Goal: Task Accomplishment & Management: Use online tool/utility

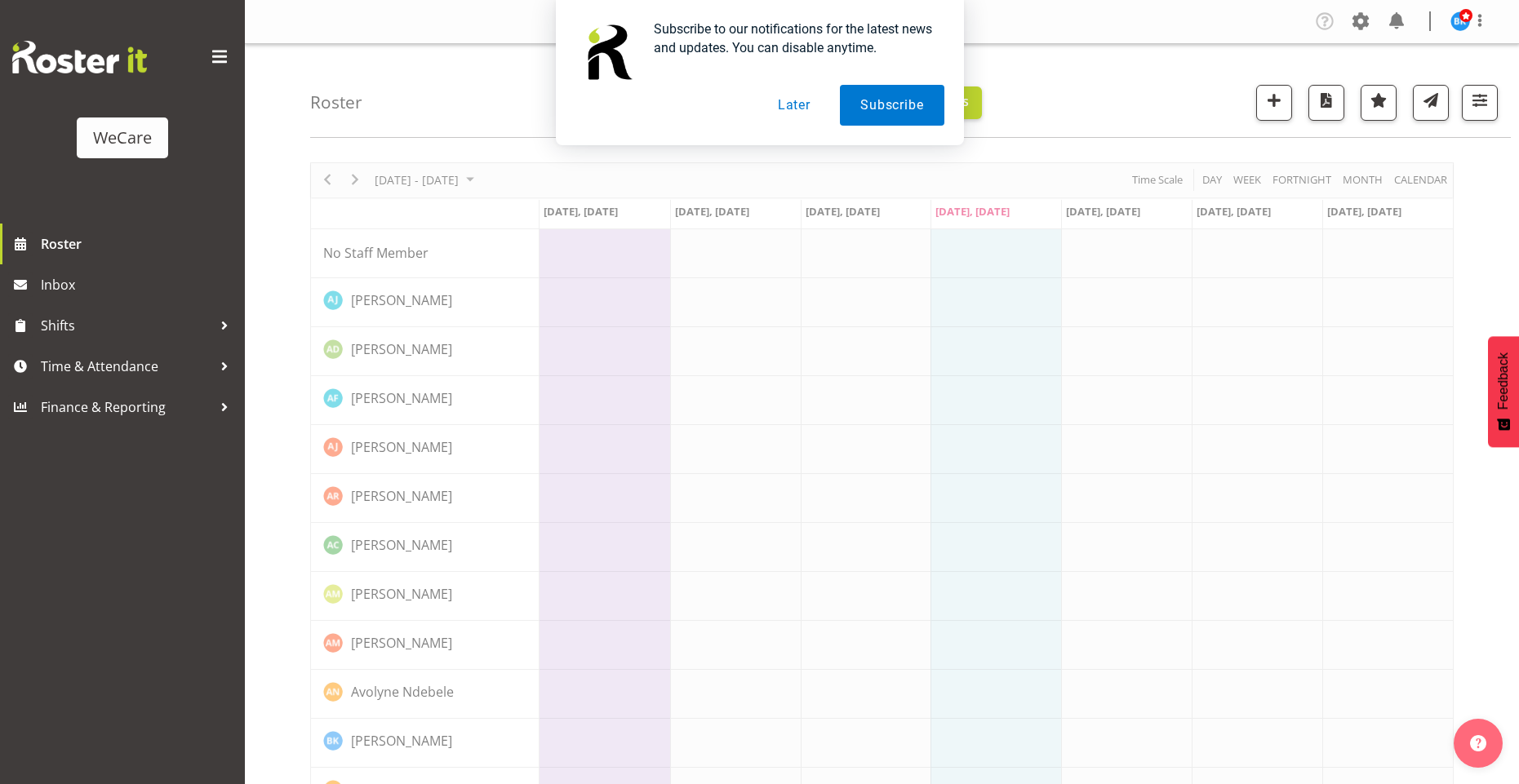
click at [791, 108] on button "Later" at bounding box center [794, 105] width 73 height 41
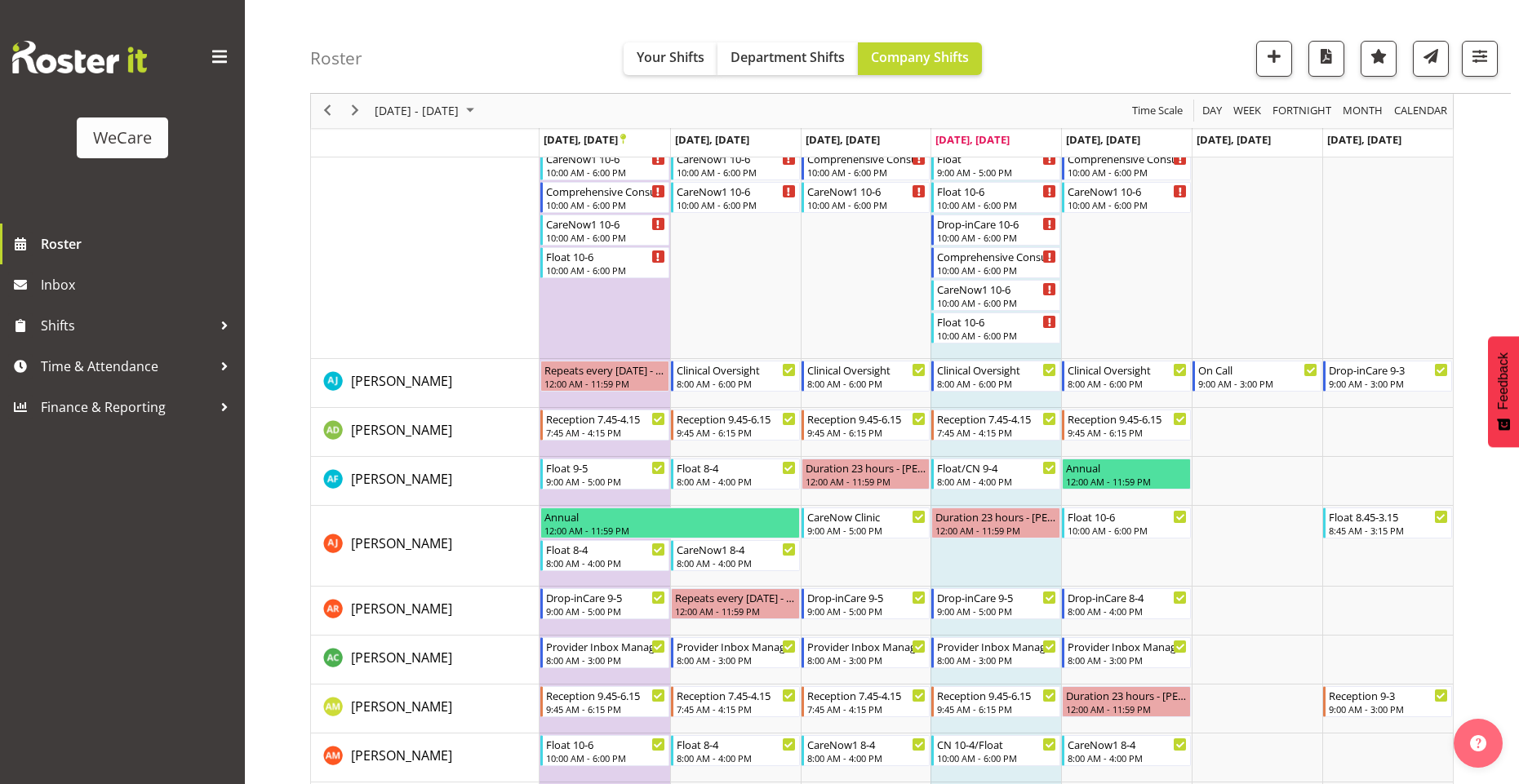
scroll to position [653, 0]
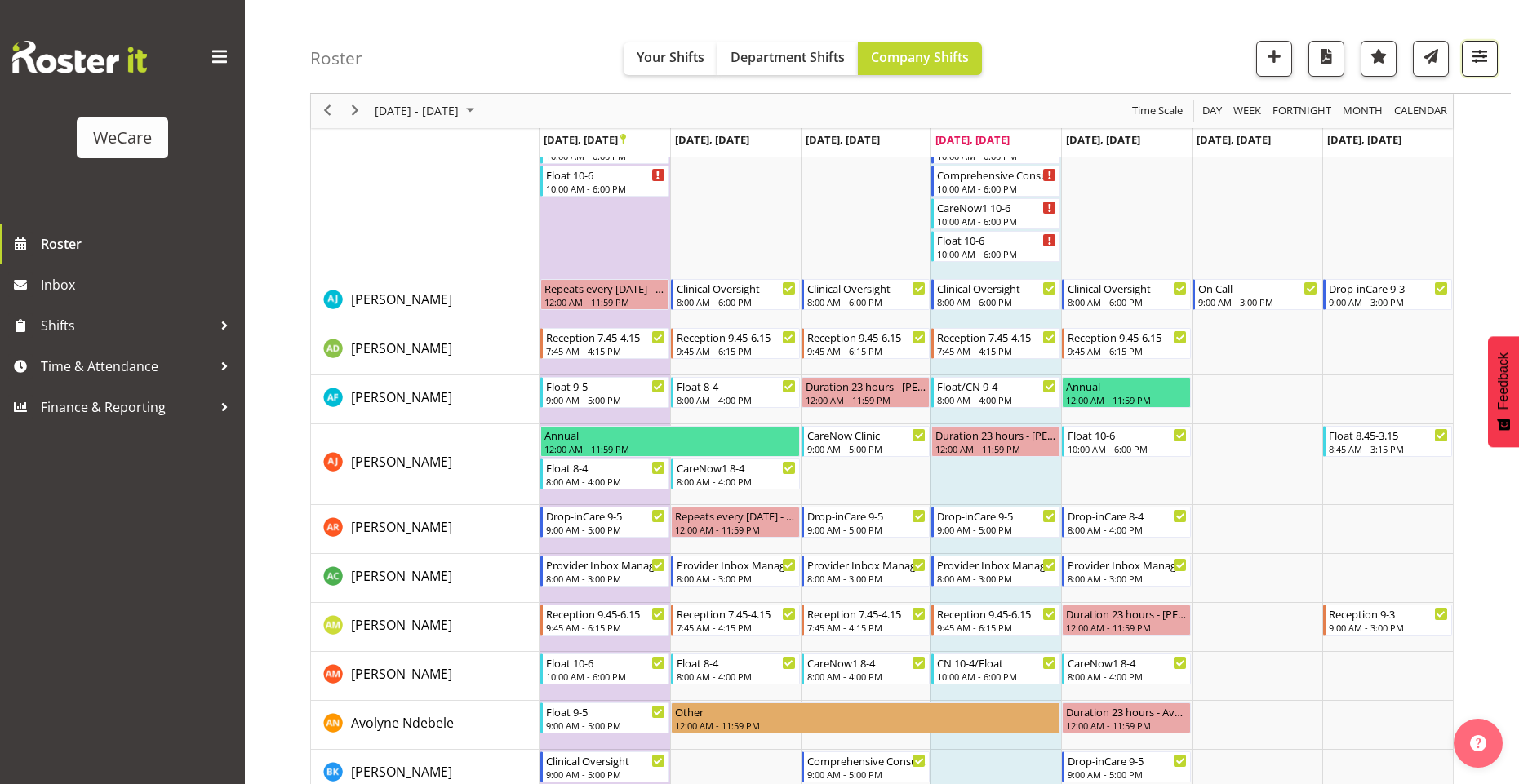
click at [1487, 59] on span "button" at bounding box center [1480, 56] width 21 height 21
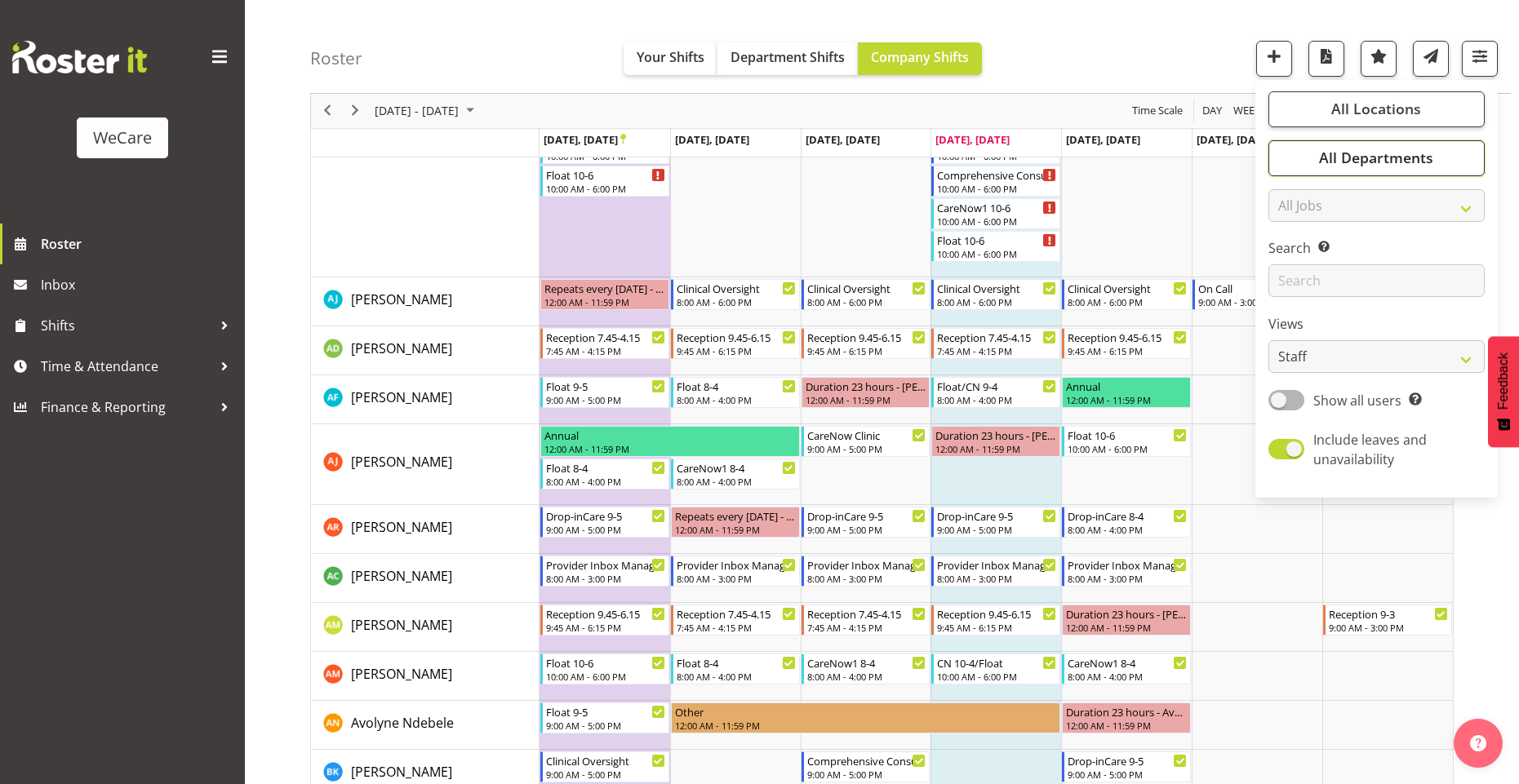
click at [1342, 158] on span "All Departments" at bounding box center [1376, 158] width 115 height 19
click at [1353, 119] on button "All Locations" at bounding box center [1377, 109] width 216 height 36
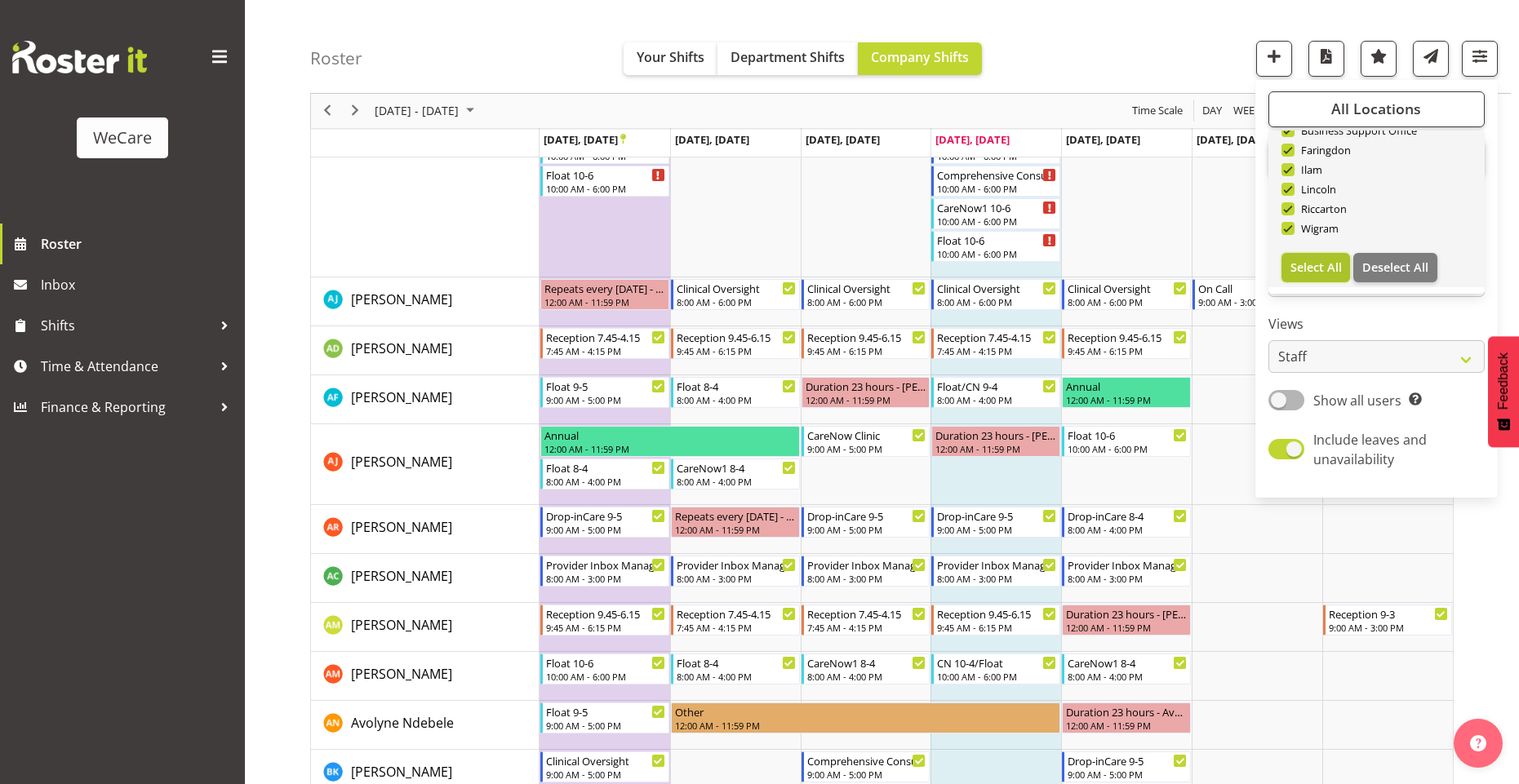
click at [1328, 274] on span "Select All" at bounding box center [1317, 267] width 51 height 16
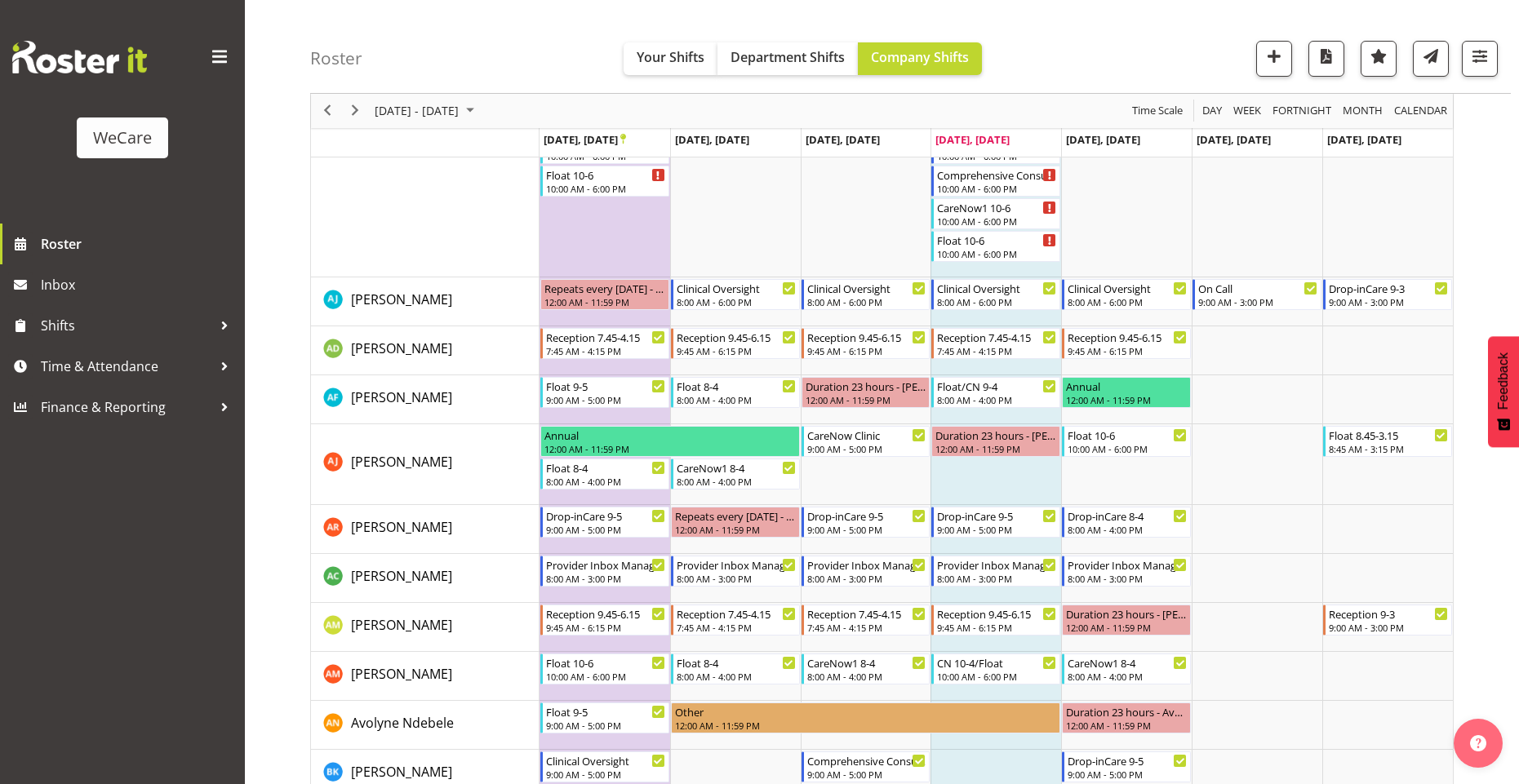
scroll to position [1337, 0]
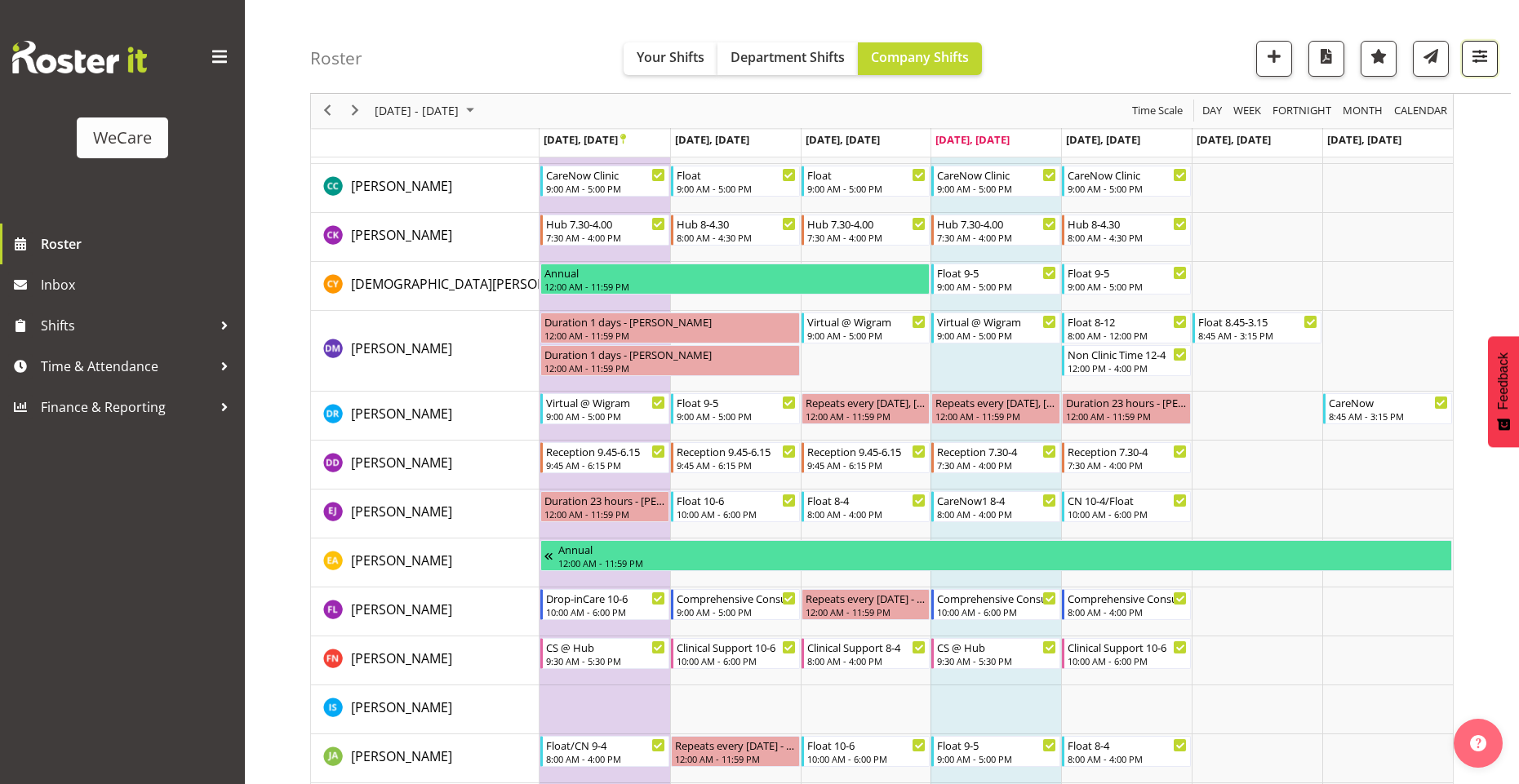
click at [1481, 64] on span "button" at bounding box center [1480, 56] width 21 height 21
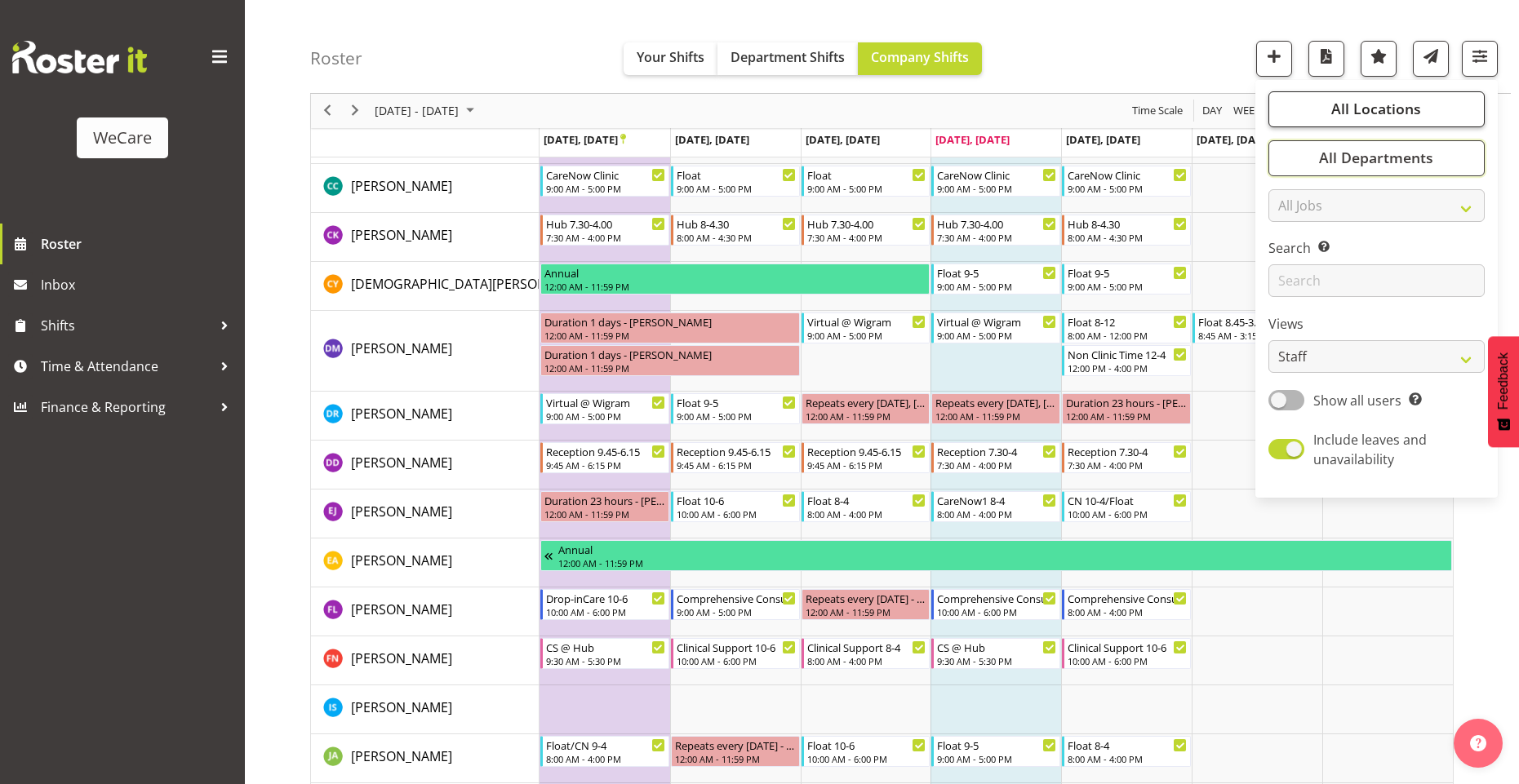
drag, startPoint x: 1349, startPoint y: 170, endPoint x: 1357, endPoint y: 108, distance: 62.5
click at [1357, 108] on div "All Locations Clear Business Support Office [GEOGRAPHIC_DATA] Ilam [GEOGRAPHIC_…" at bounding box center [1376, 289] width 243 height 405
click at [1357, 108] on span "All Locations" at bounding box center [1376, 109] width 90 height 19
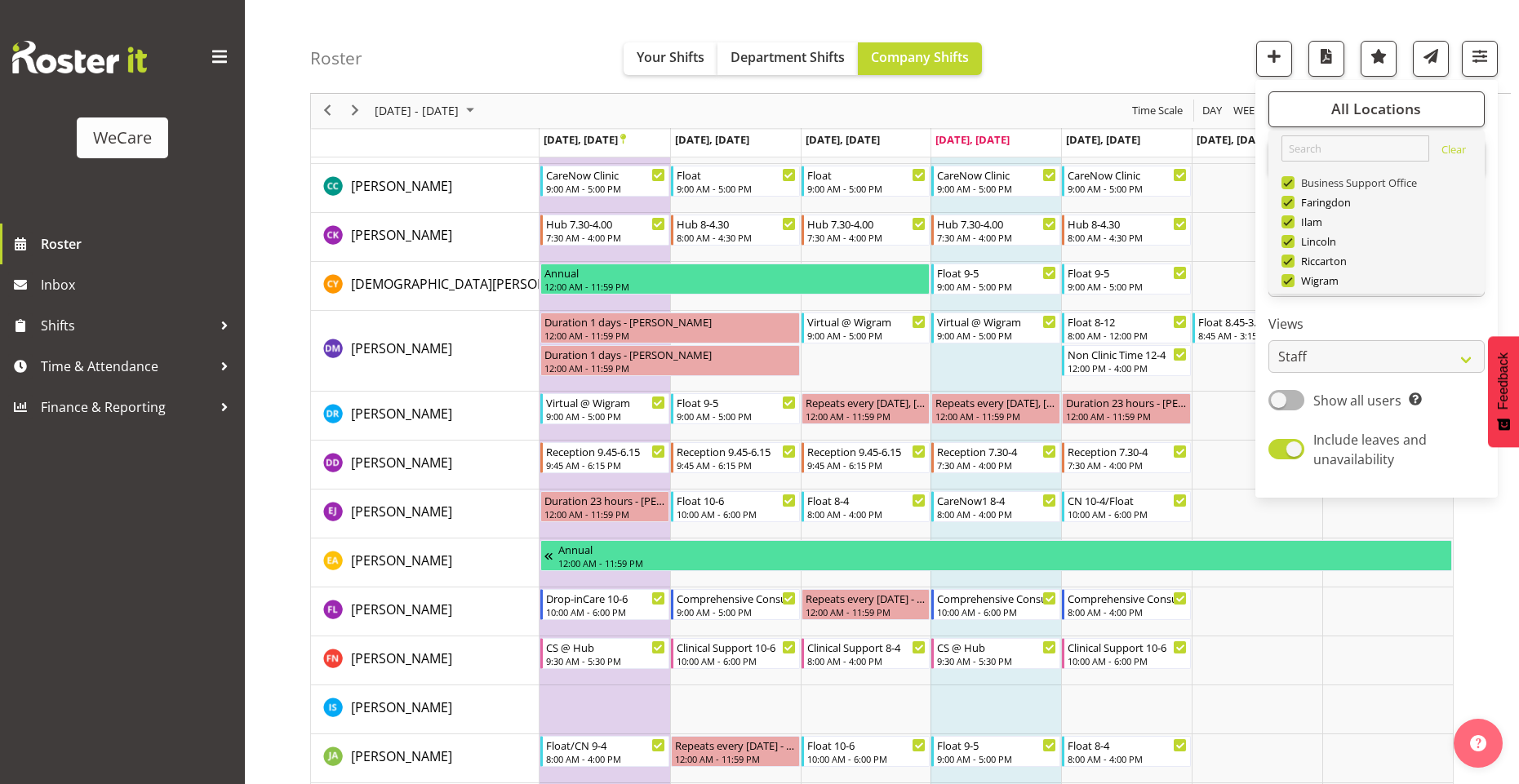
click at [1288, 185] on span at bounding box center [1288, 182] width 13 height 13
click at [1288, 185] on input "Business Support Office" at bounding box center [1287, 183] width 11 height 11
checkbox input "false"
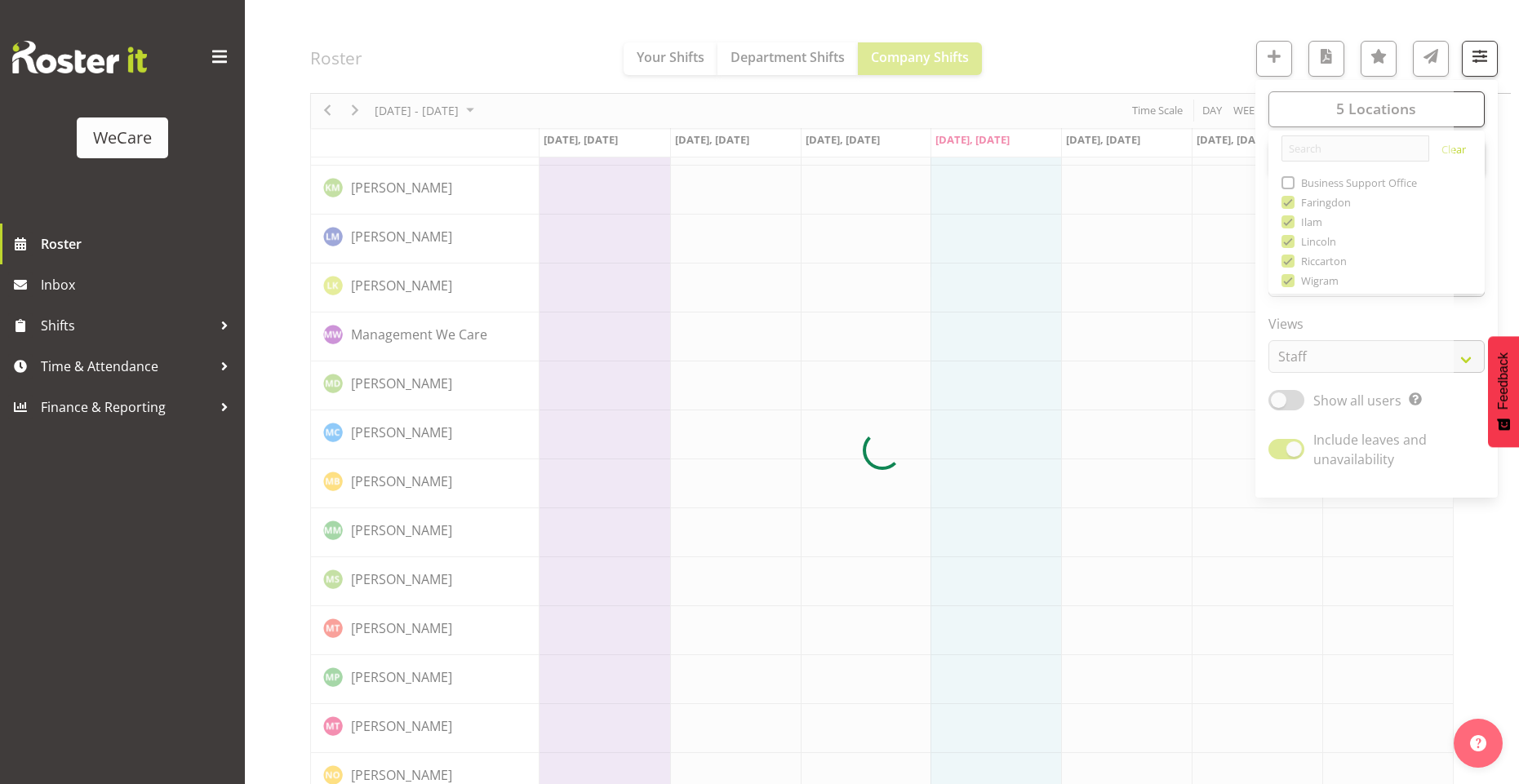
click at [1289, 202] on div at bounding box center [882, 451] width 1143 height 3250
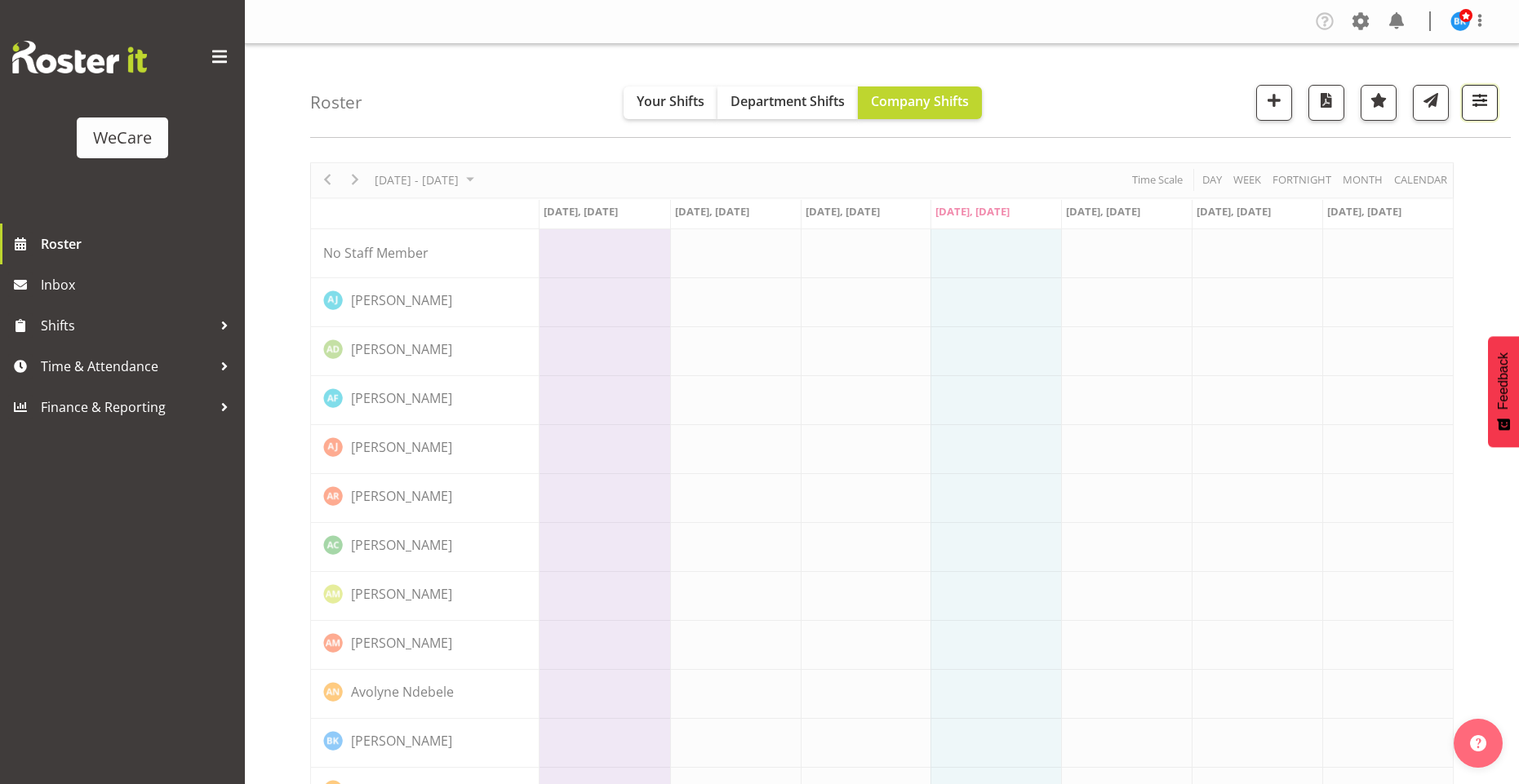
click at [1481, 103] on span "button" at bounding box center [1480, 100] width 21 height 21
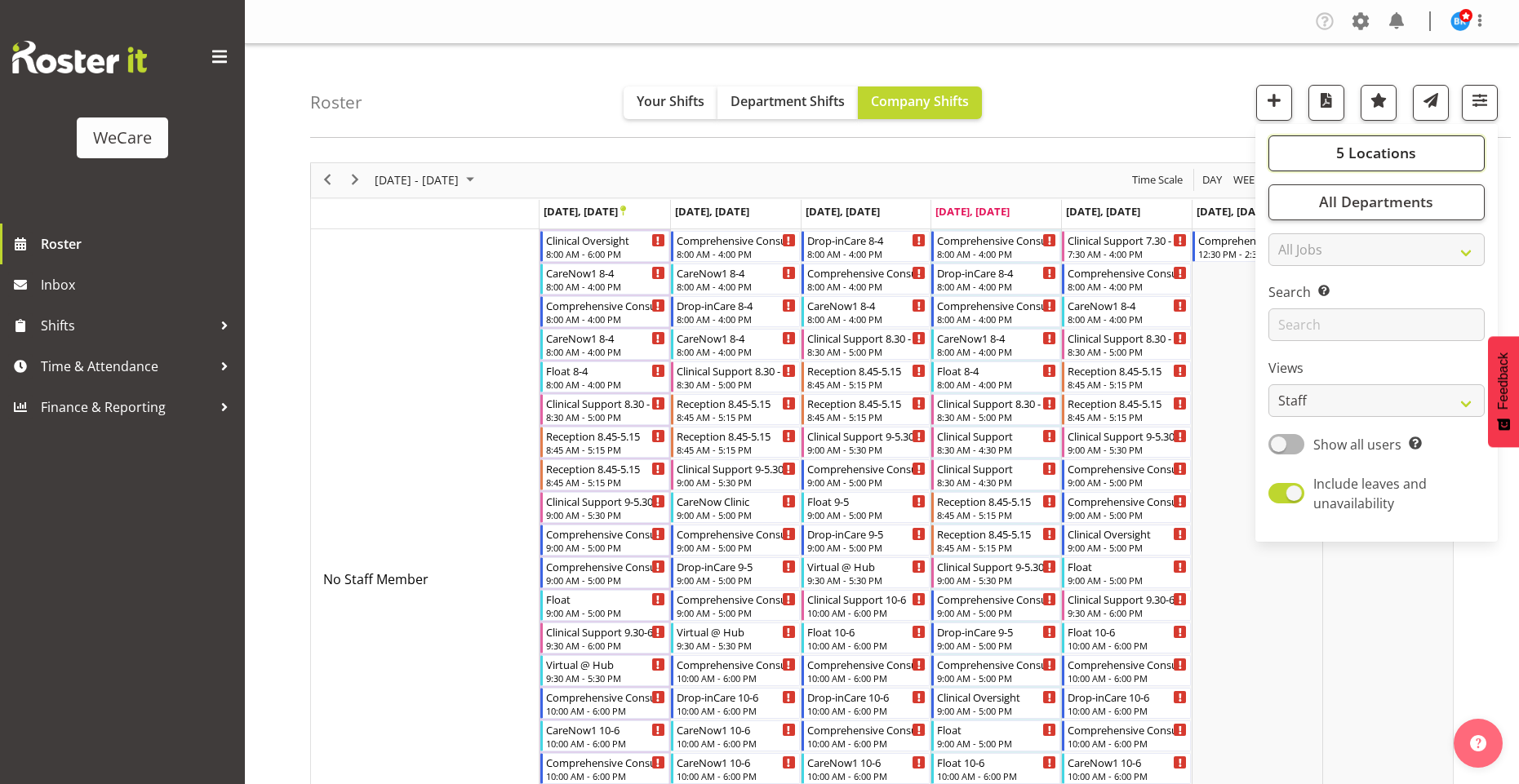
click at [1354, 151] on span "5 Locations" at bounding box center [1376, 152] width 80 height 19
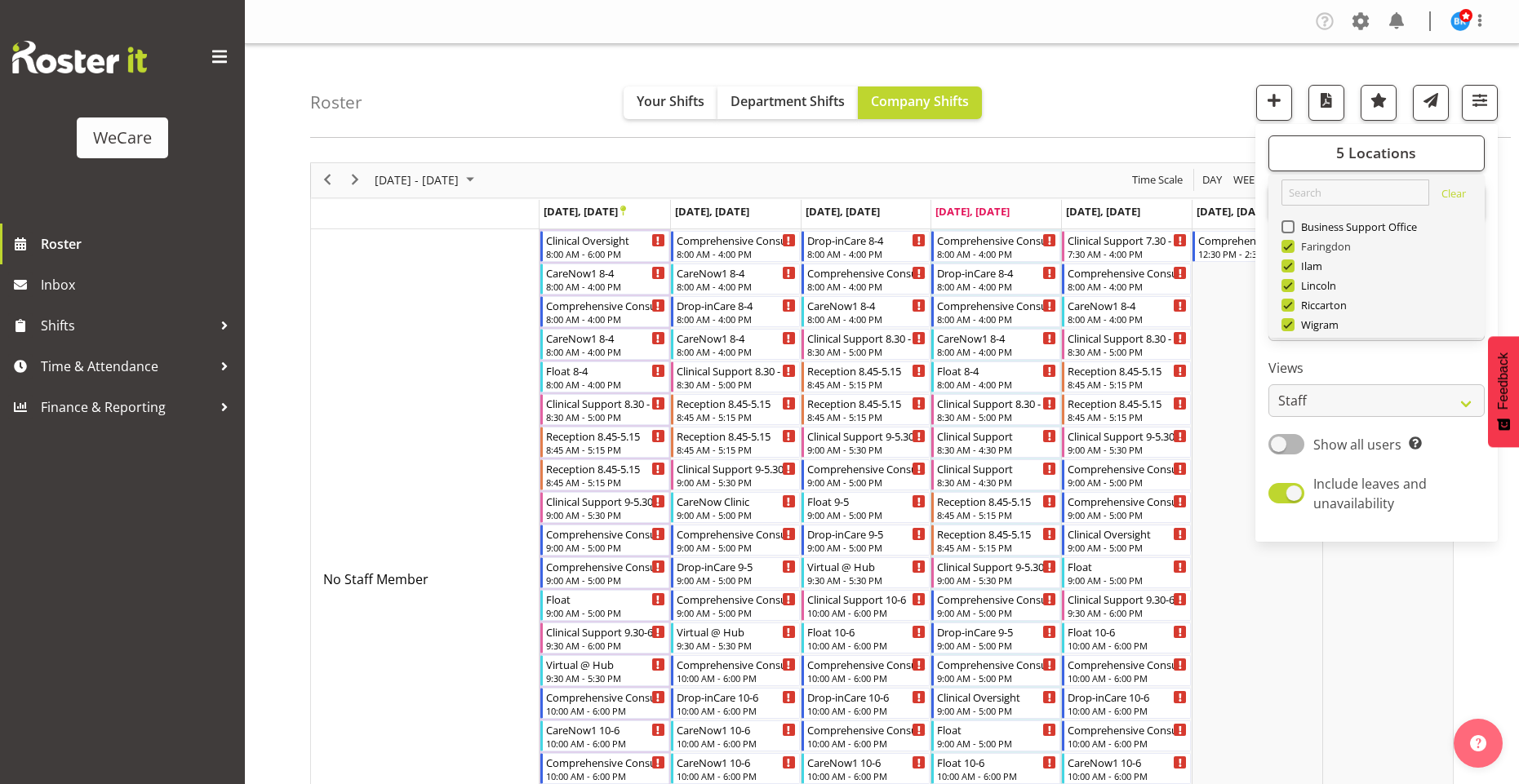
click at [1295, 242] on span "Faringdon" at bounding box center [1323, 246] width 57 height 13
click at [1293, 242] on input "Faringdon" at bounding box center [1287, 246] width 11 height 11
checkbox input "false"
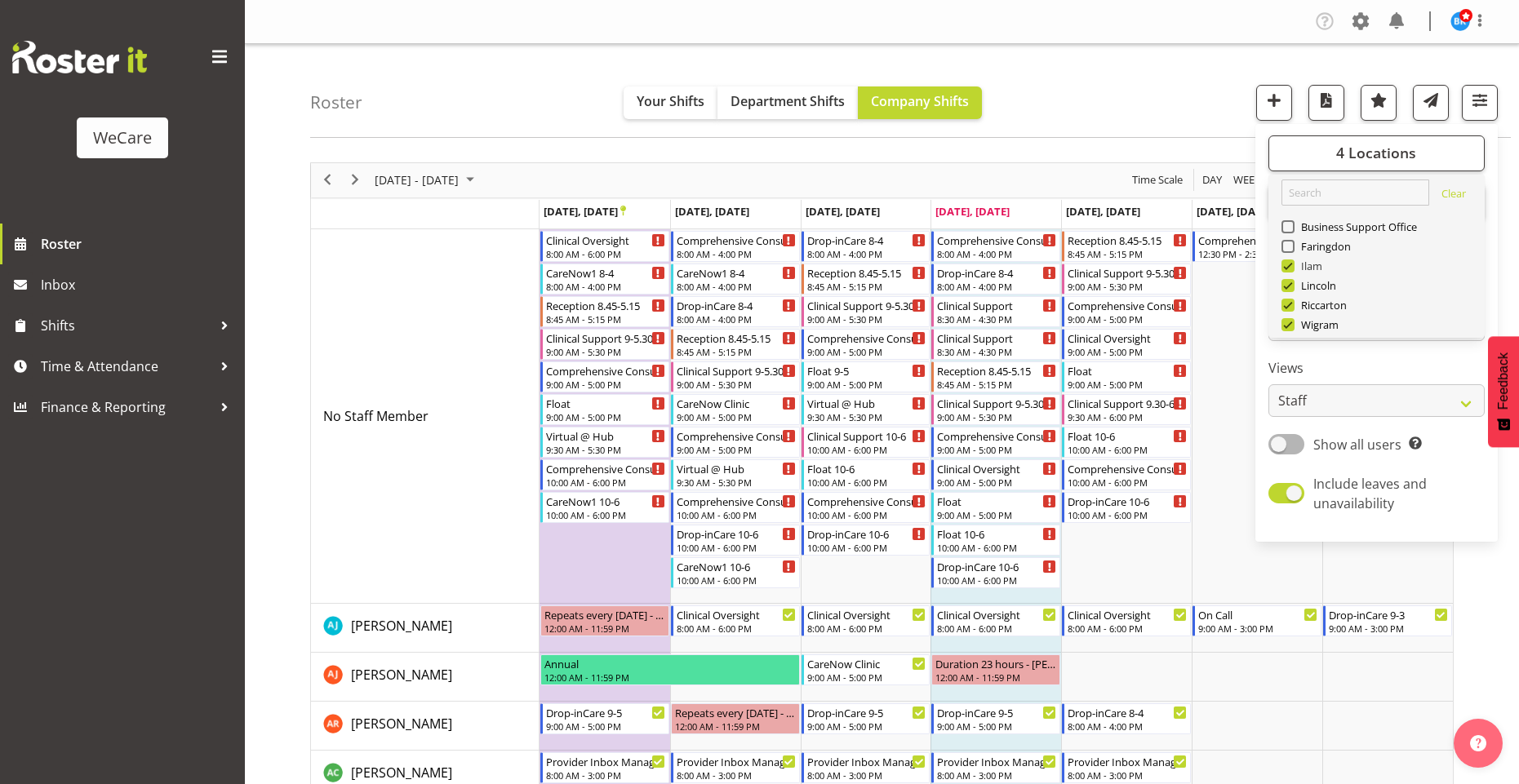
click at [1289, 269] on span at bounding box center [1288, 266] width 13 height 13
click at [1289, 269] on input "Ilam" at bounding box center [1287, 266] width 11 height 11
checkbox input "false"
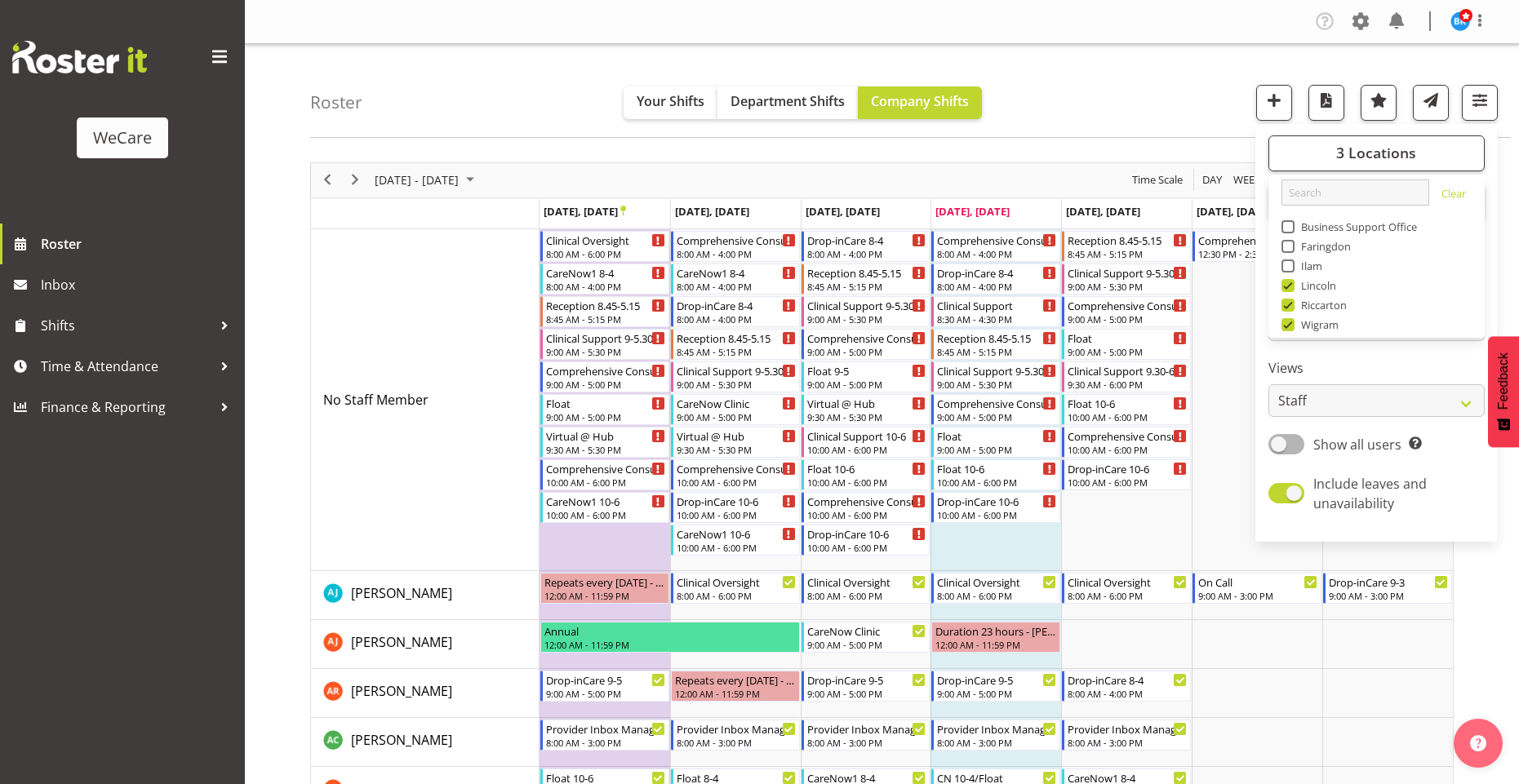
click at [1286, 284] on span at bounding box center [1288, 286] width 13 height 13
click at [1286, 284] on input "Lincoln" at bounding box center [1287, 286] width 11 height 11
checkbox input "false"
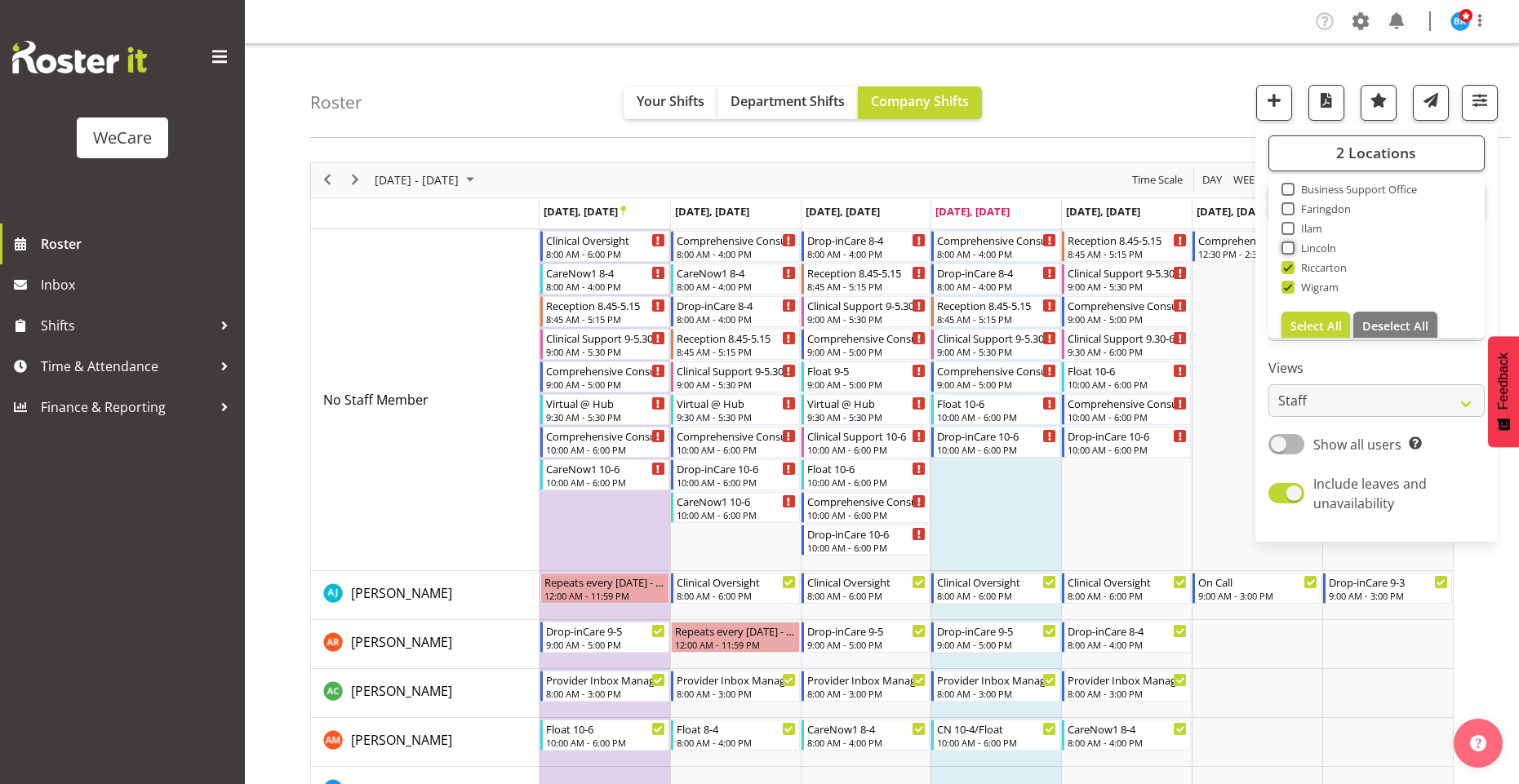
scroll to position [59, 0]
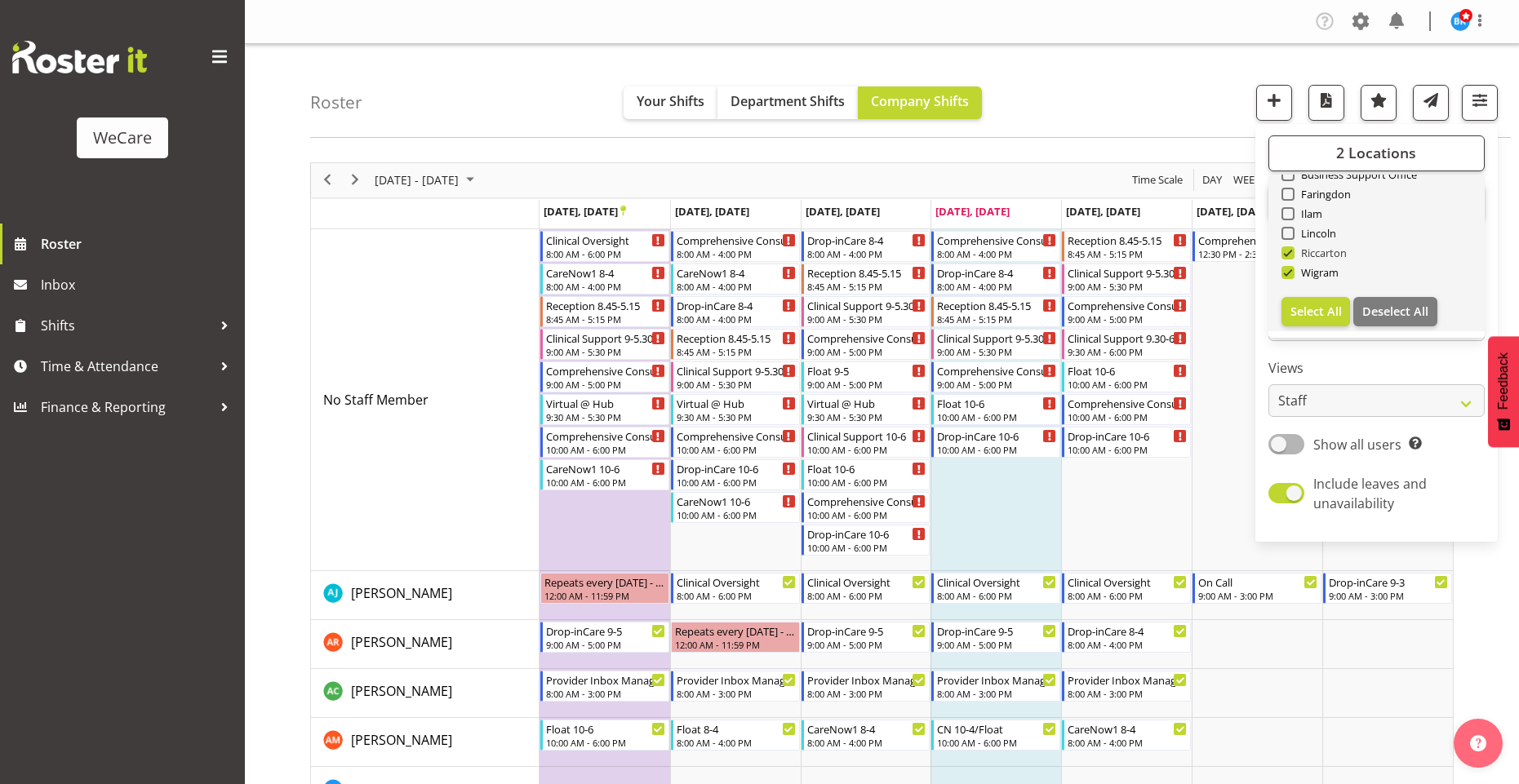
click at [1291, 256] on span at bounding box center [1288, 253] width 13 height 13
click at [1291, 256] on input "Riccarton" at bounding box center [1287, 253] width 11 height 11
checkbox input "false"
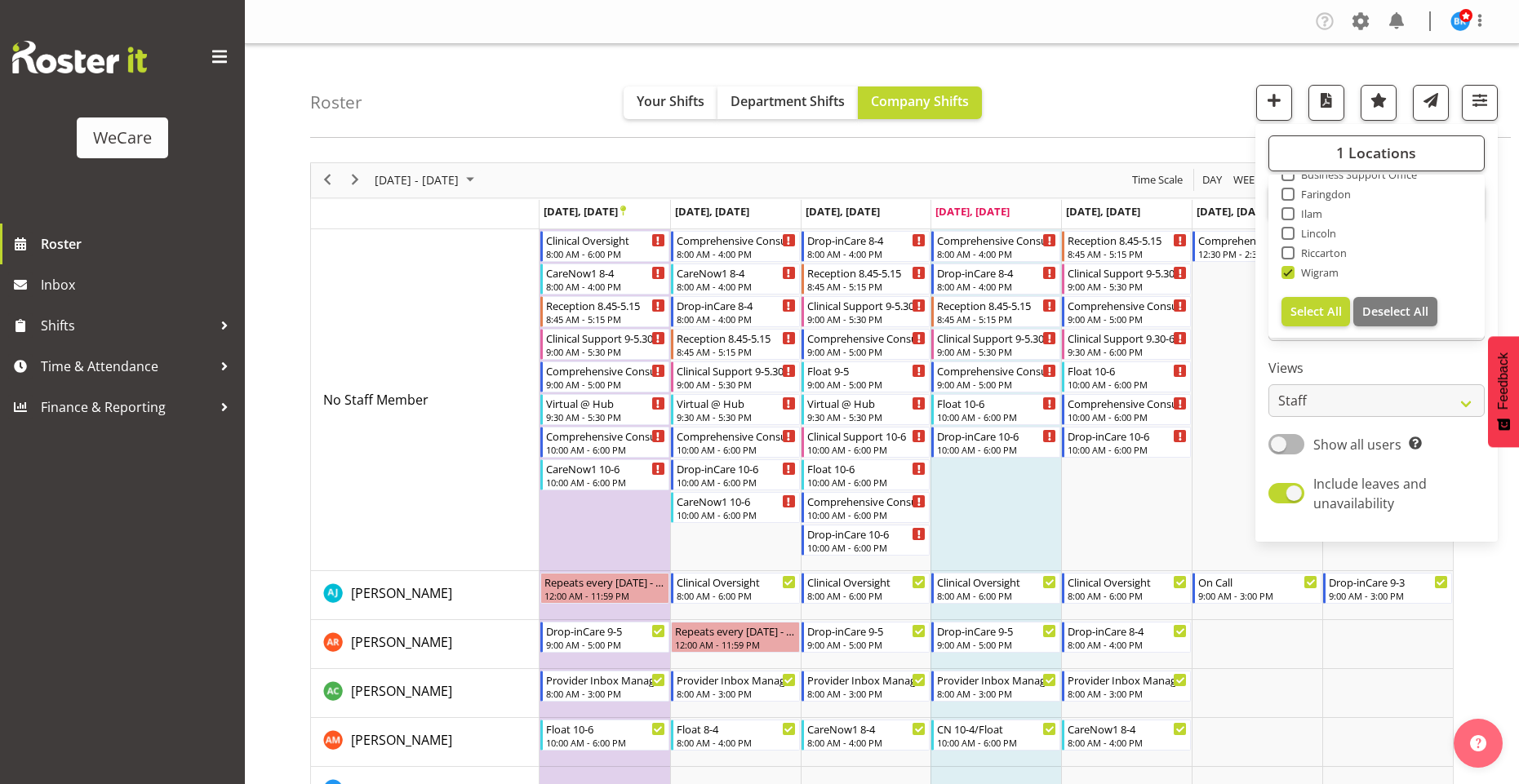
click at [1285, 272] on span at bounding box center [1288, 272] width 13 height 13
click at [1285, 272] on input "Wigram" at bounding box center [1287, 272] width 11 height 11
checkbox input "false"
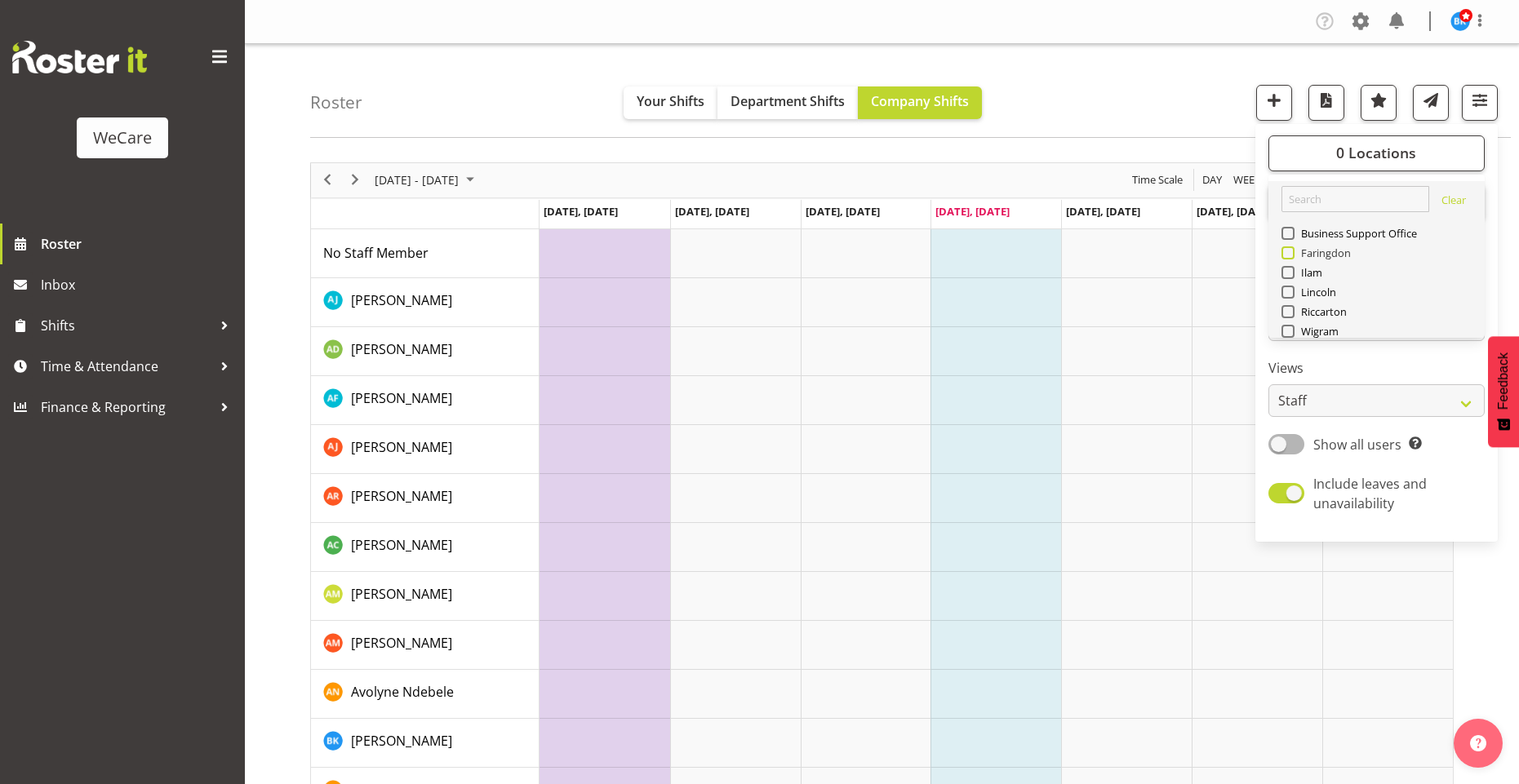
click at [1292, 255] on span at bounding box center [1288, 253] width 13 height 13
click at [1292, 255] on input "Faringdon" at bounding box center [1287, 253] width 11 height 11
checkbox input "true"
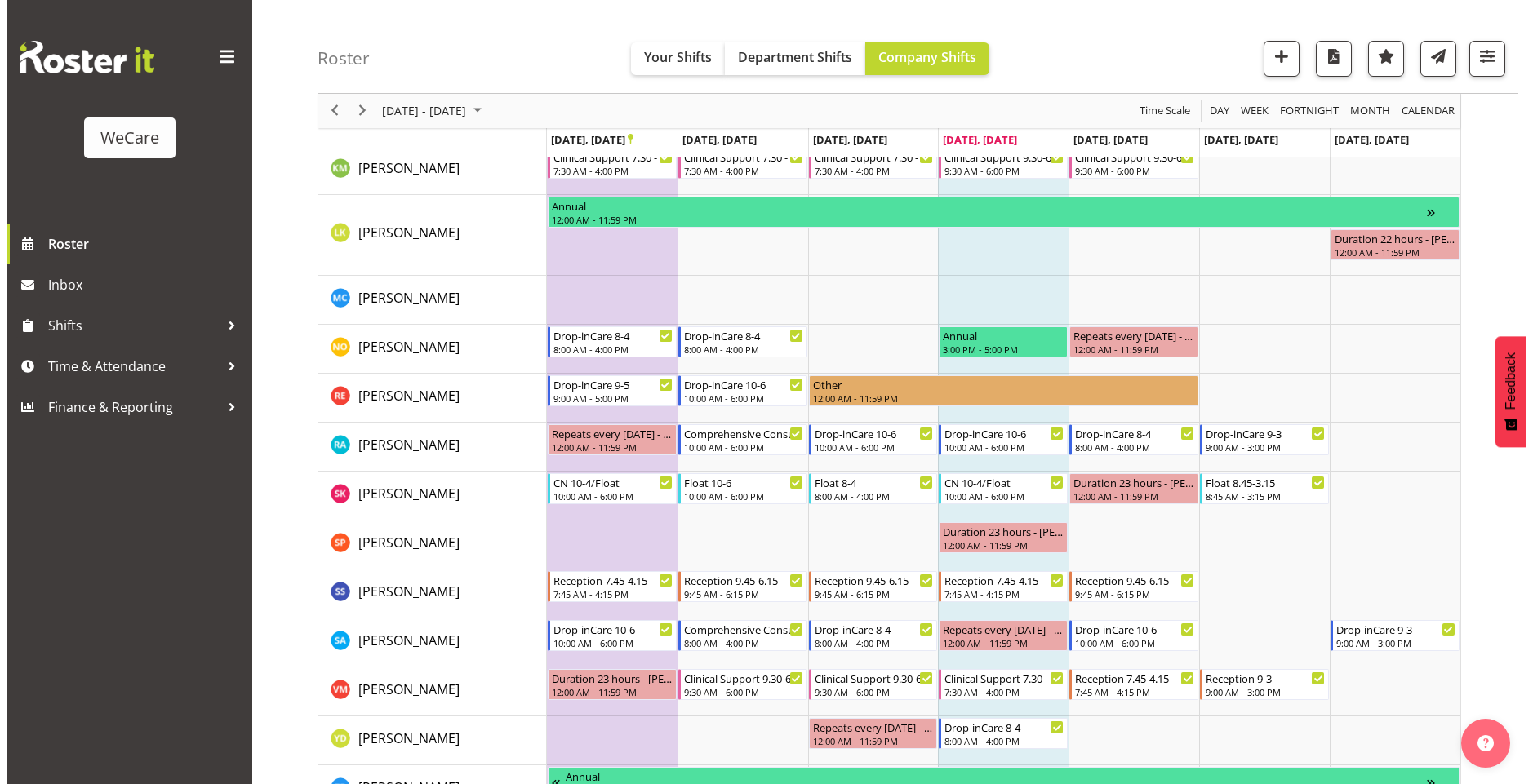
scroll to position [941, 0]
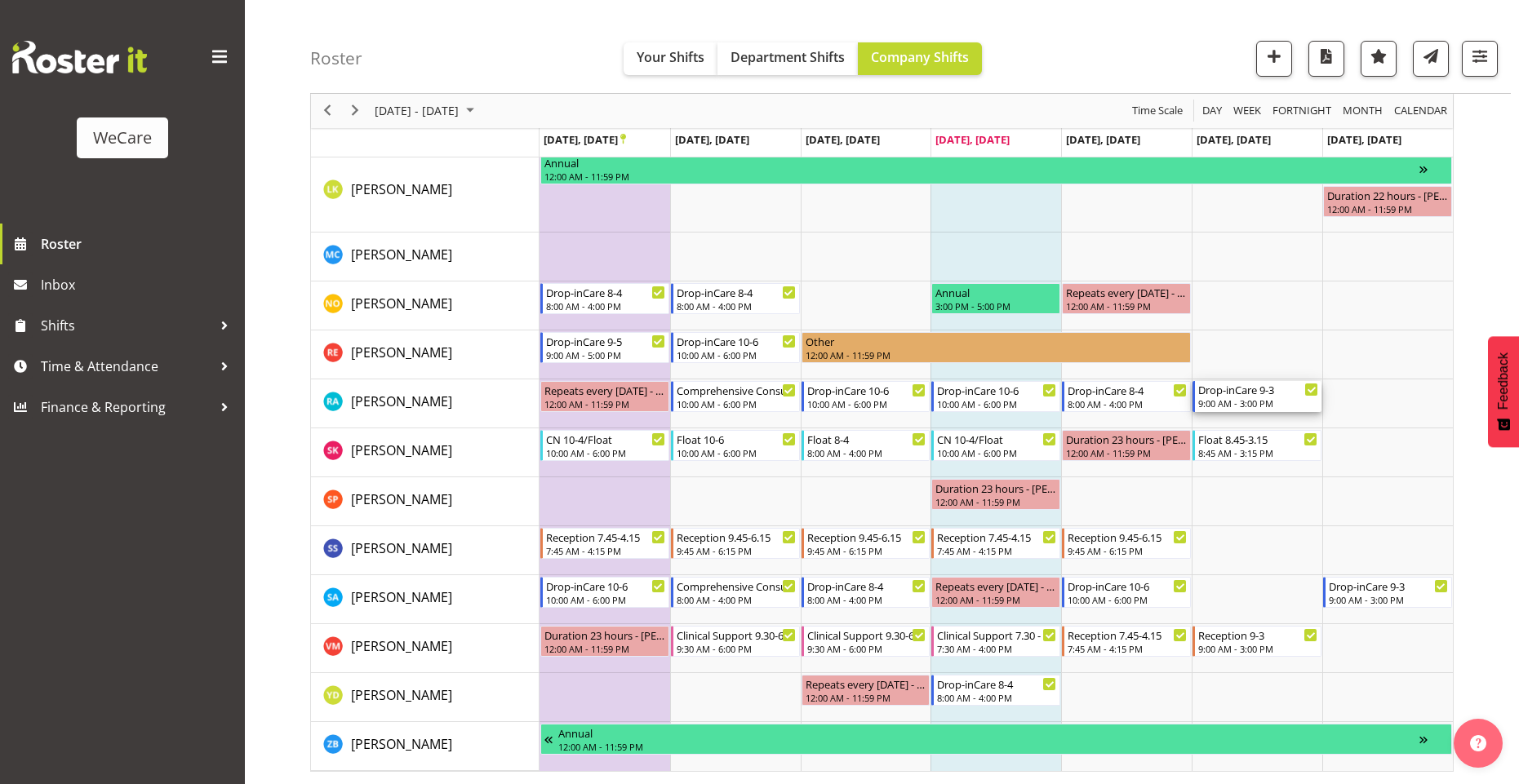
click at [1308, 391] on icon "Timeline Week of September 25, 2025" at bounding box center [1311, 389] width 8 height 5
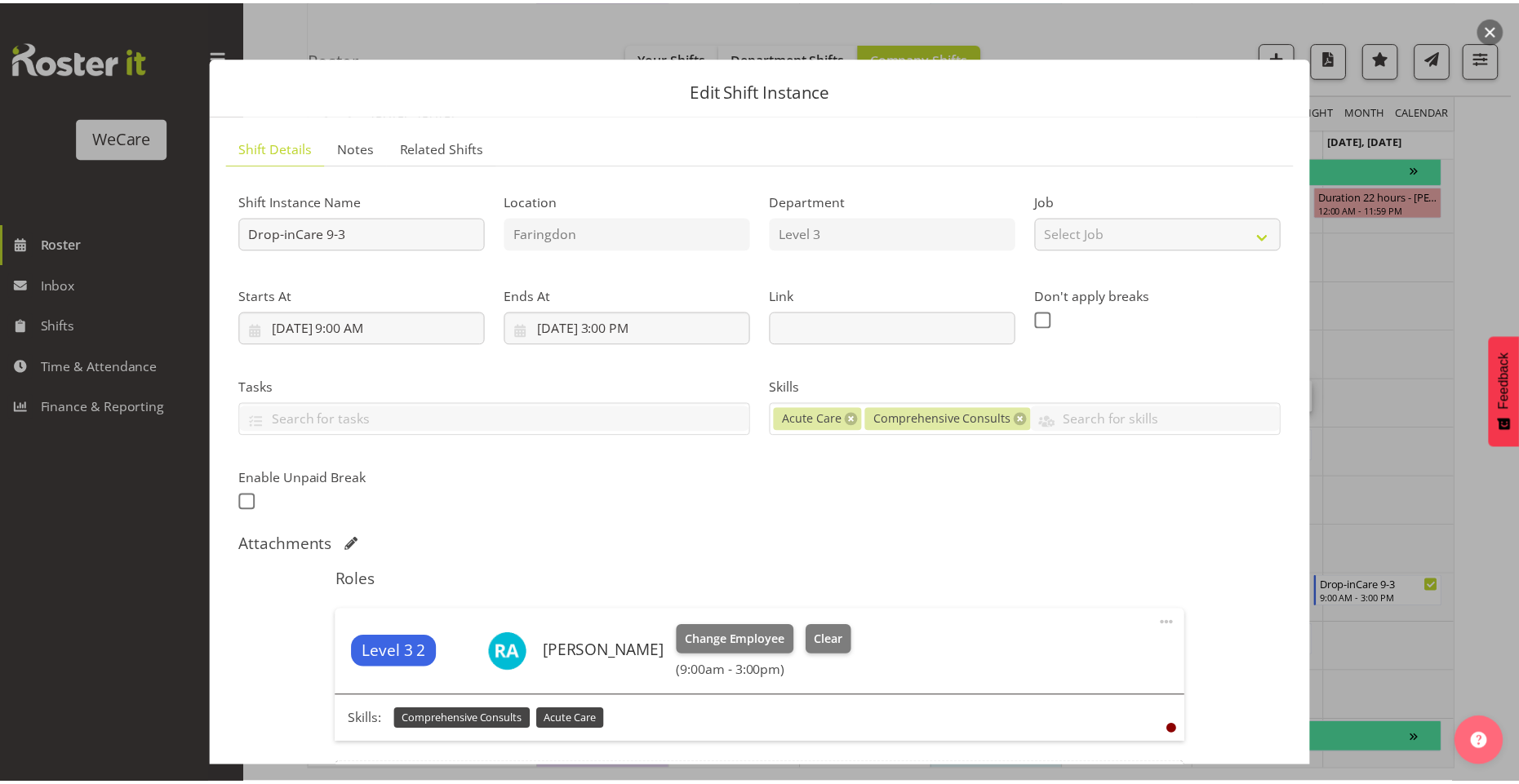
scroll to position [163, 0]
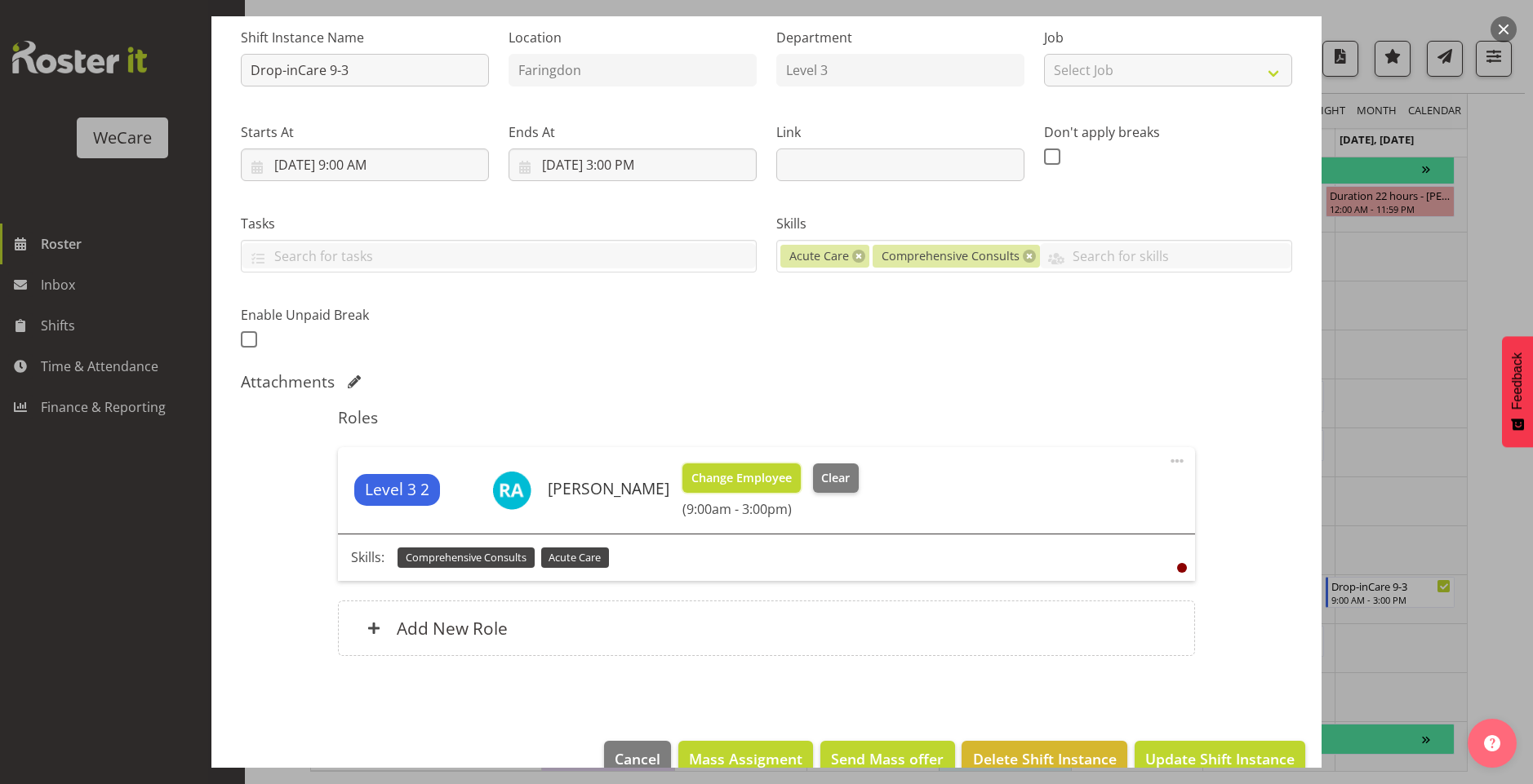
click at [789, 480] on span "Change Employee" at bounding box center [742, 478] width 101 height 18
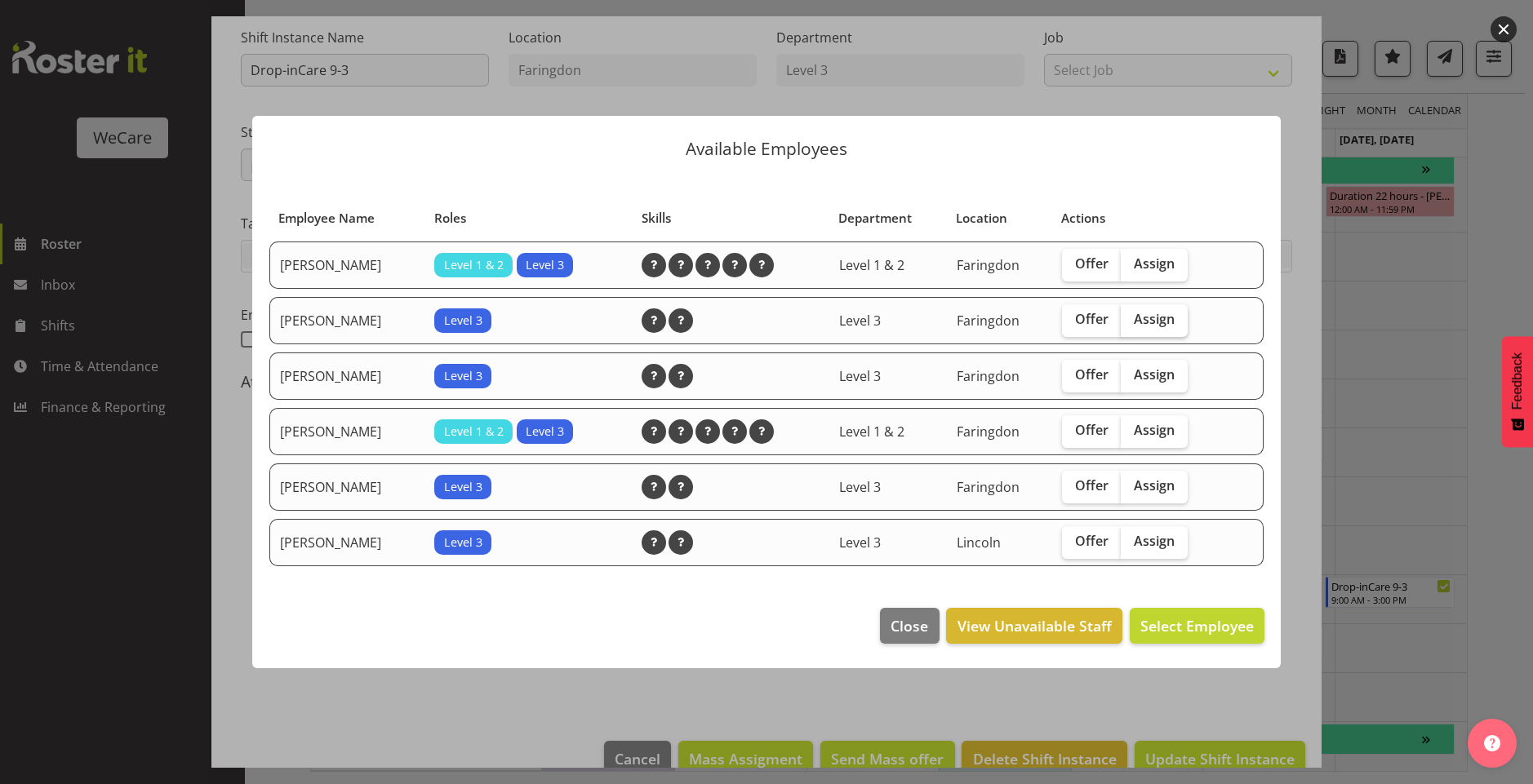
click at [1144, 322] on span "Assign" at bounding box center [1155, 319] width 41 height 16
click at [1132, 322] on input "Assign" at bounding box center [1126, 320] width 11 height 11
checkbox input "true"
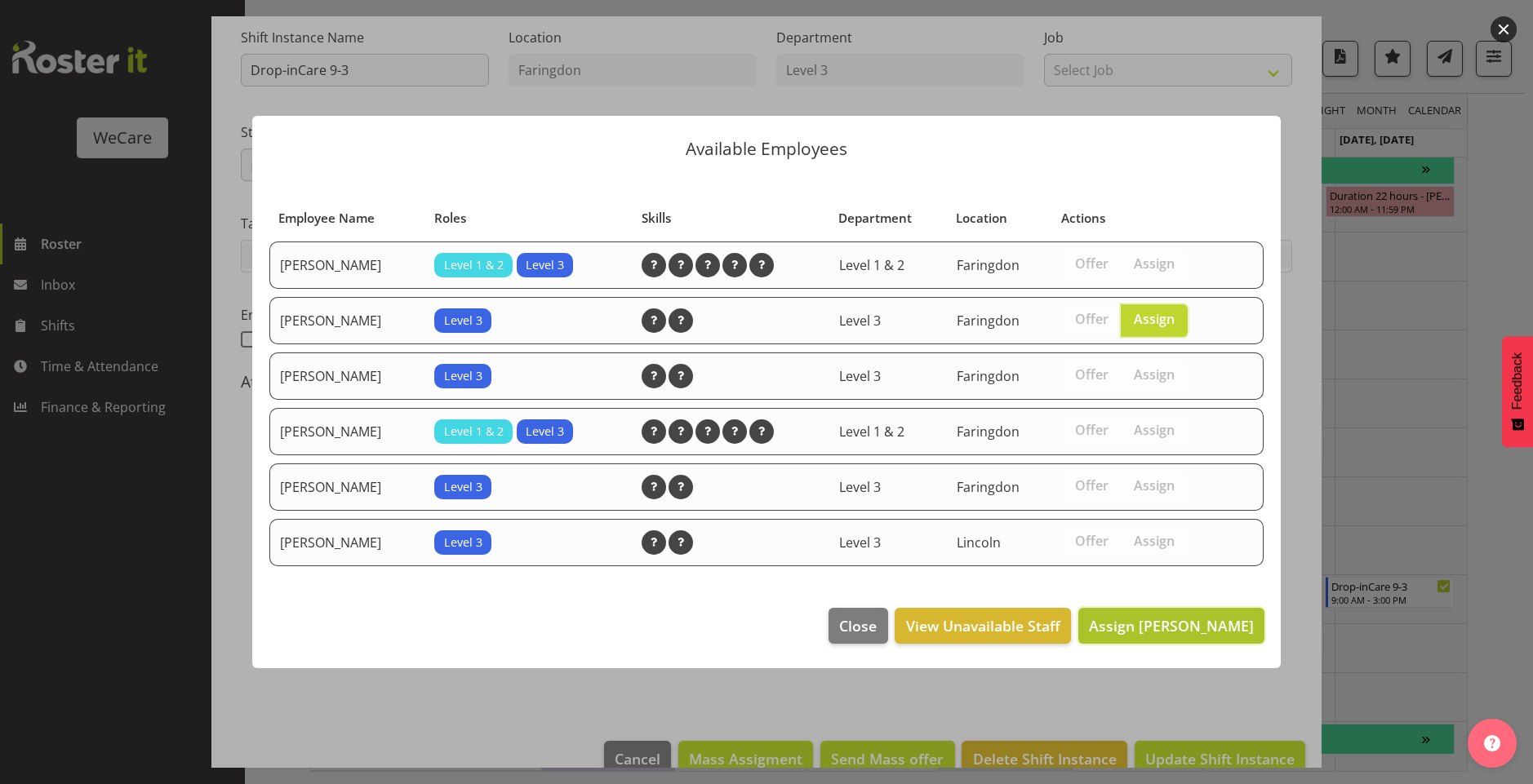
click at [1188, 626] on span "Assign [PERSON_NAME]" at bounding box center [1172, 626] width 165 height 19
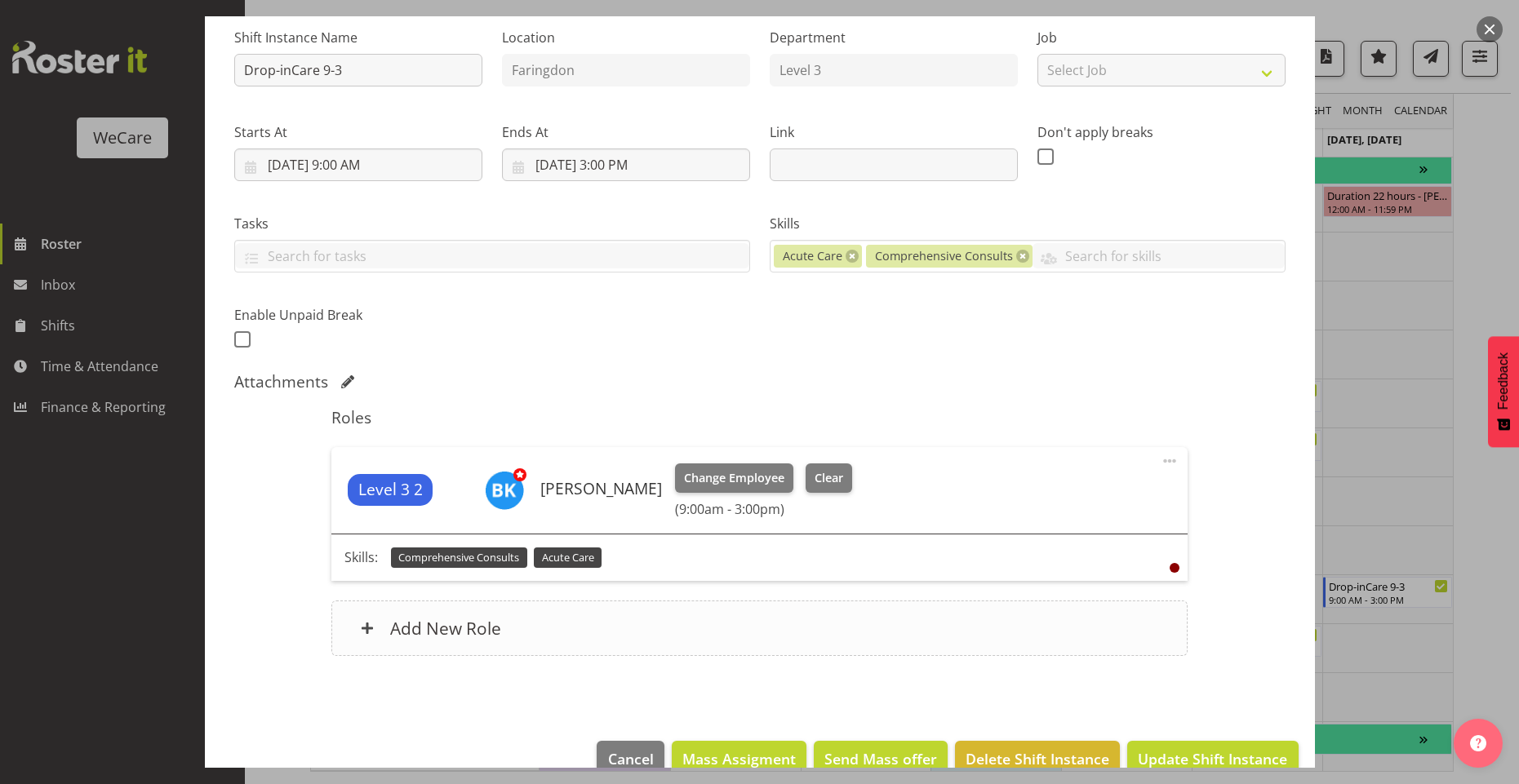
scroll to position [197, 0]
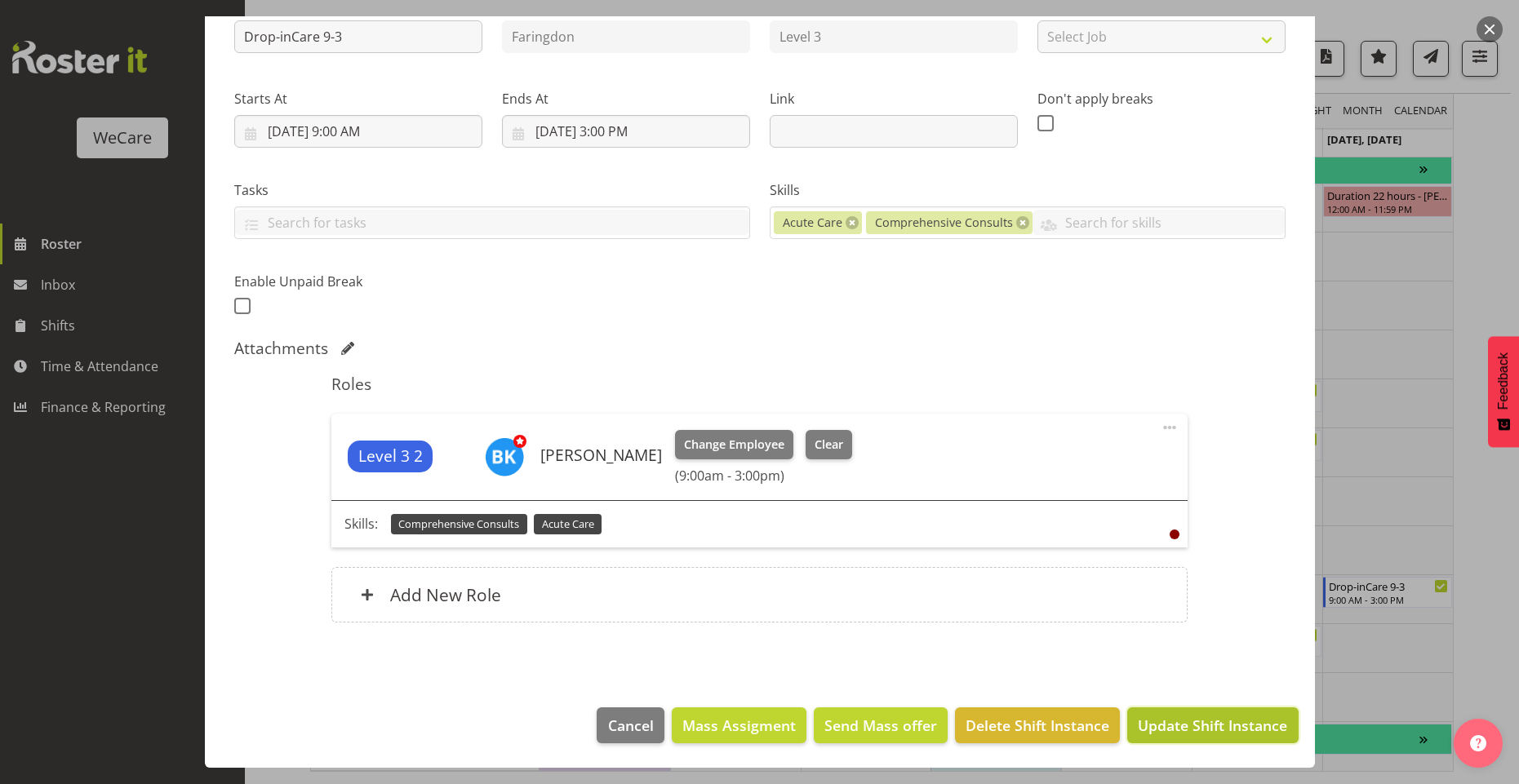
click at [1228, 735] on span "Update Shift Instance" at bounding box center [1212, 725] width 149 height 21
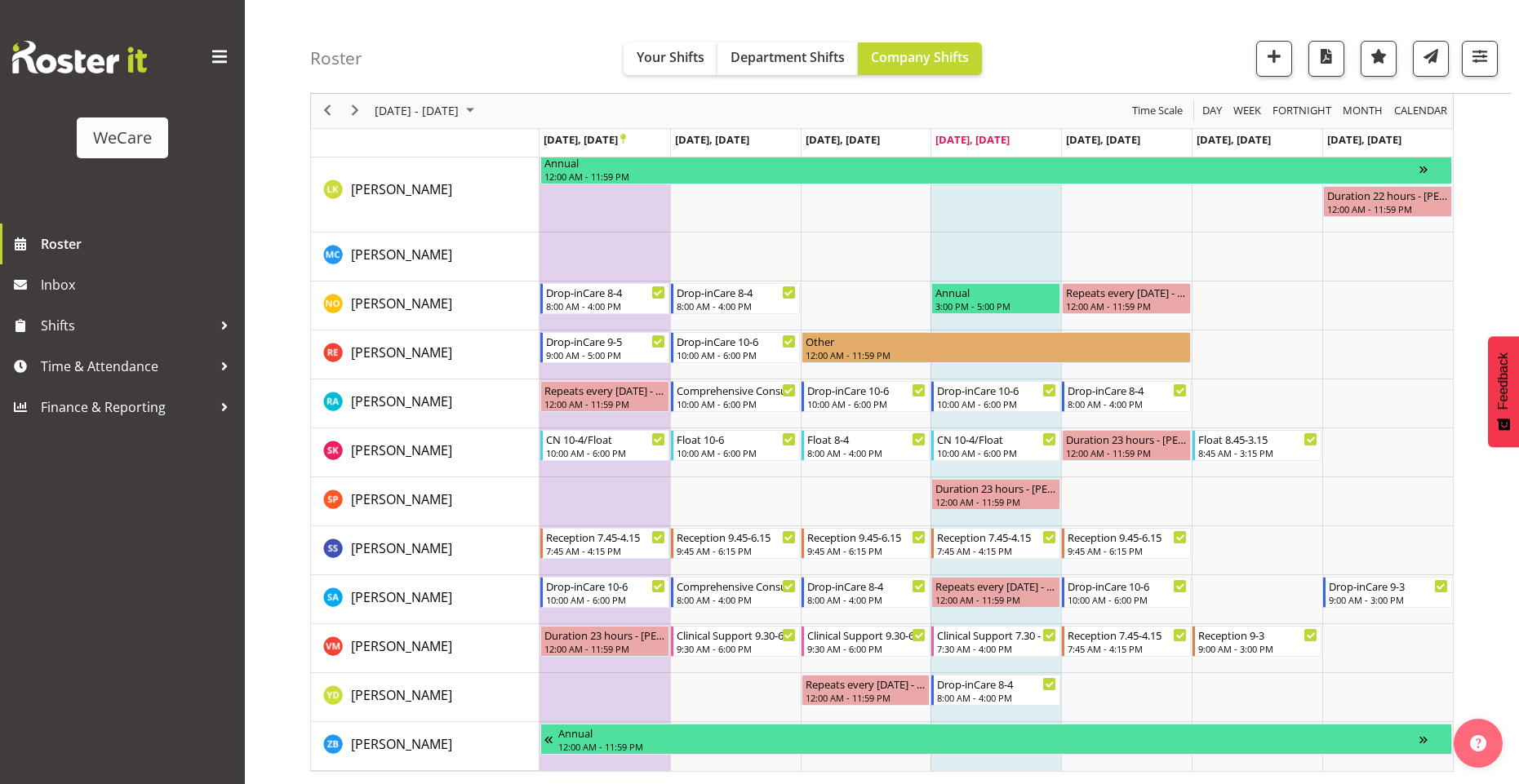
scroll to position [778, 0]
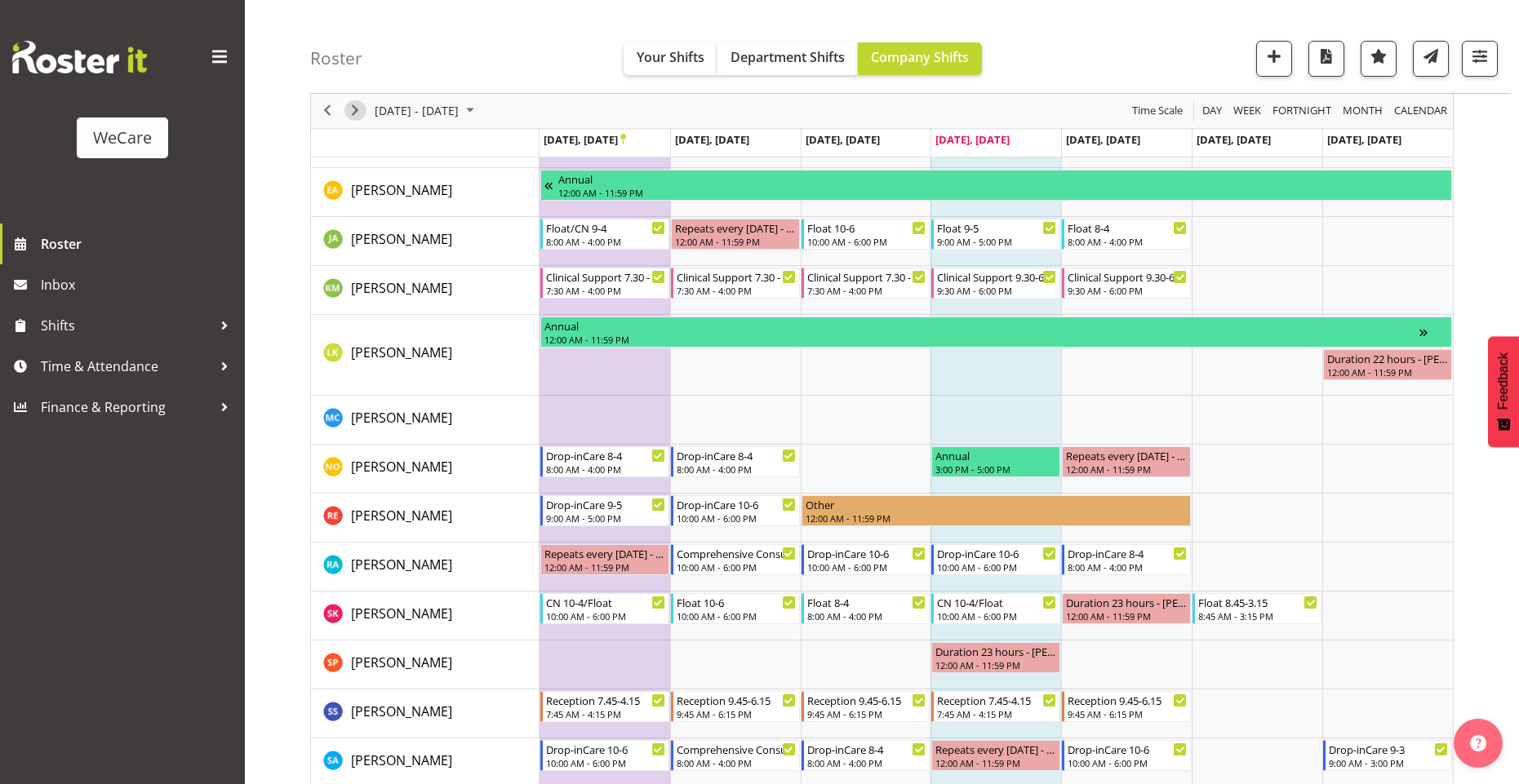
click at [355, 106] on span "Next" at bounding box center [355, 111] width 19 height 20
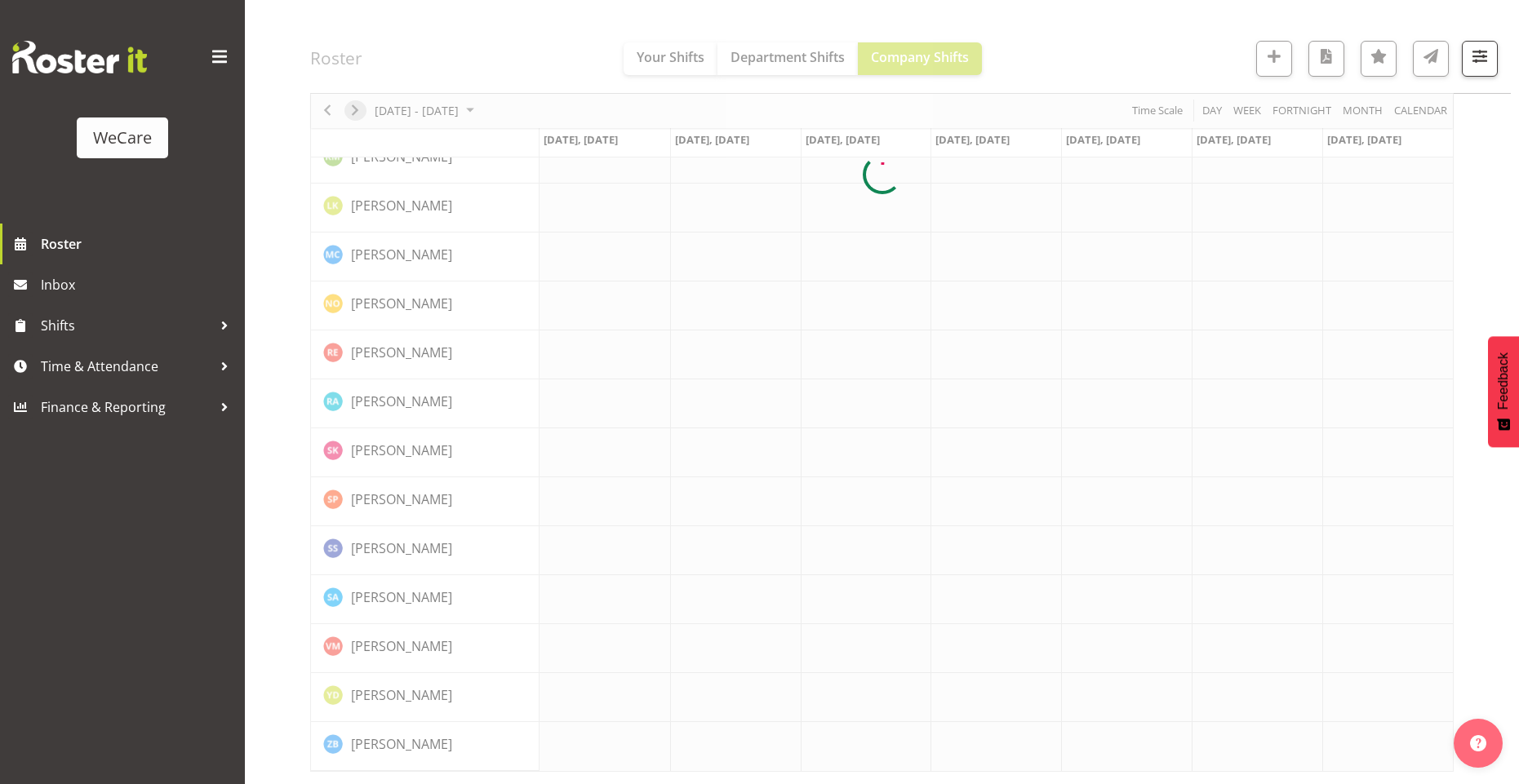
scroll to position [584, 0]
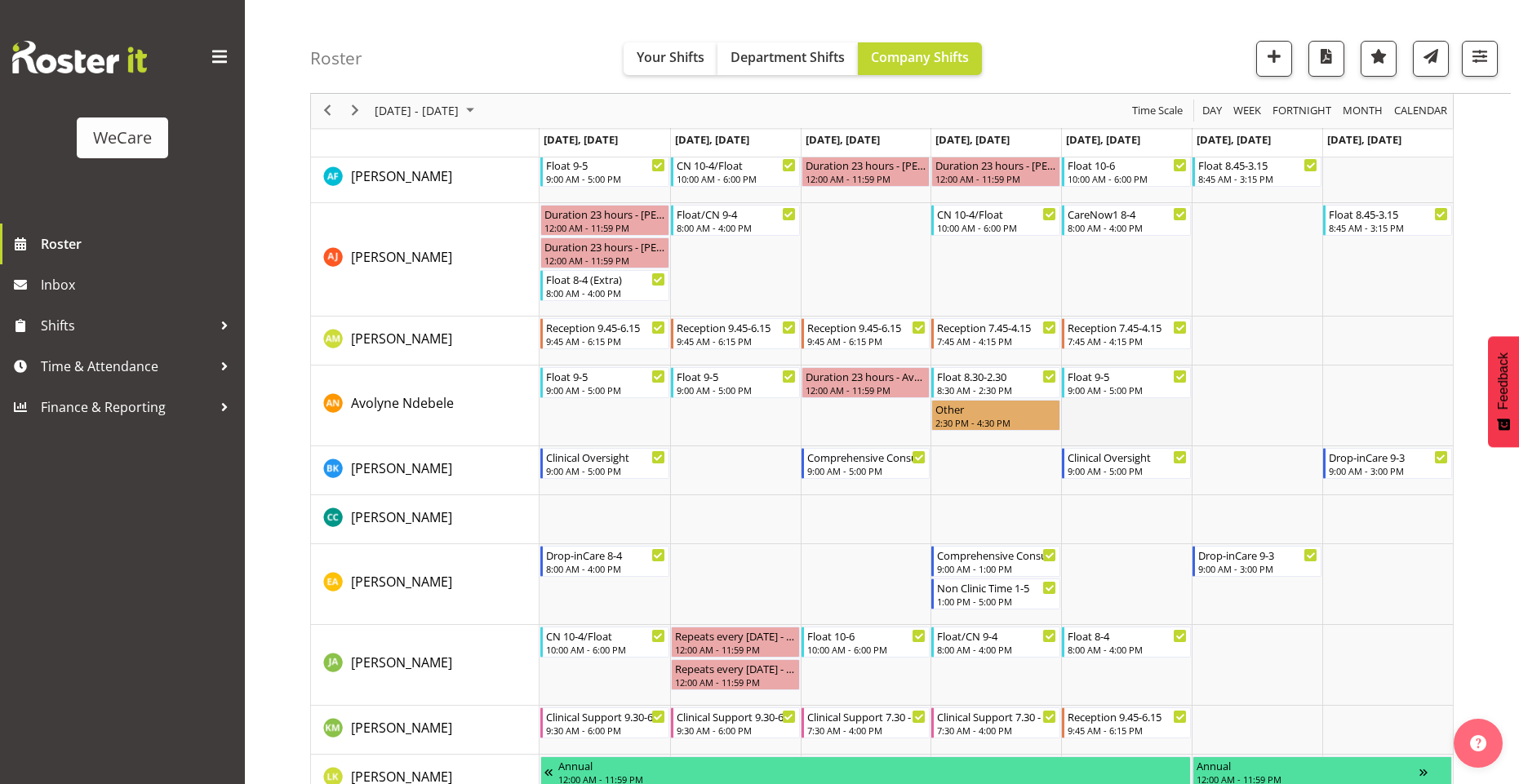
scroll to position [727, 0]
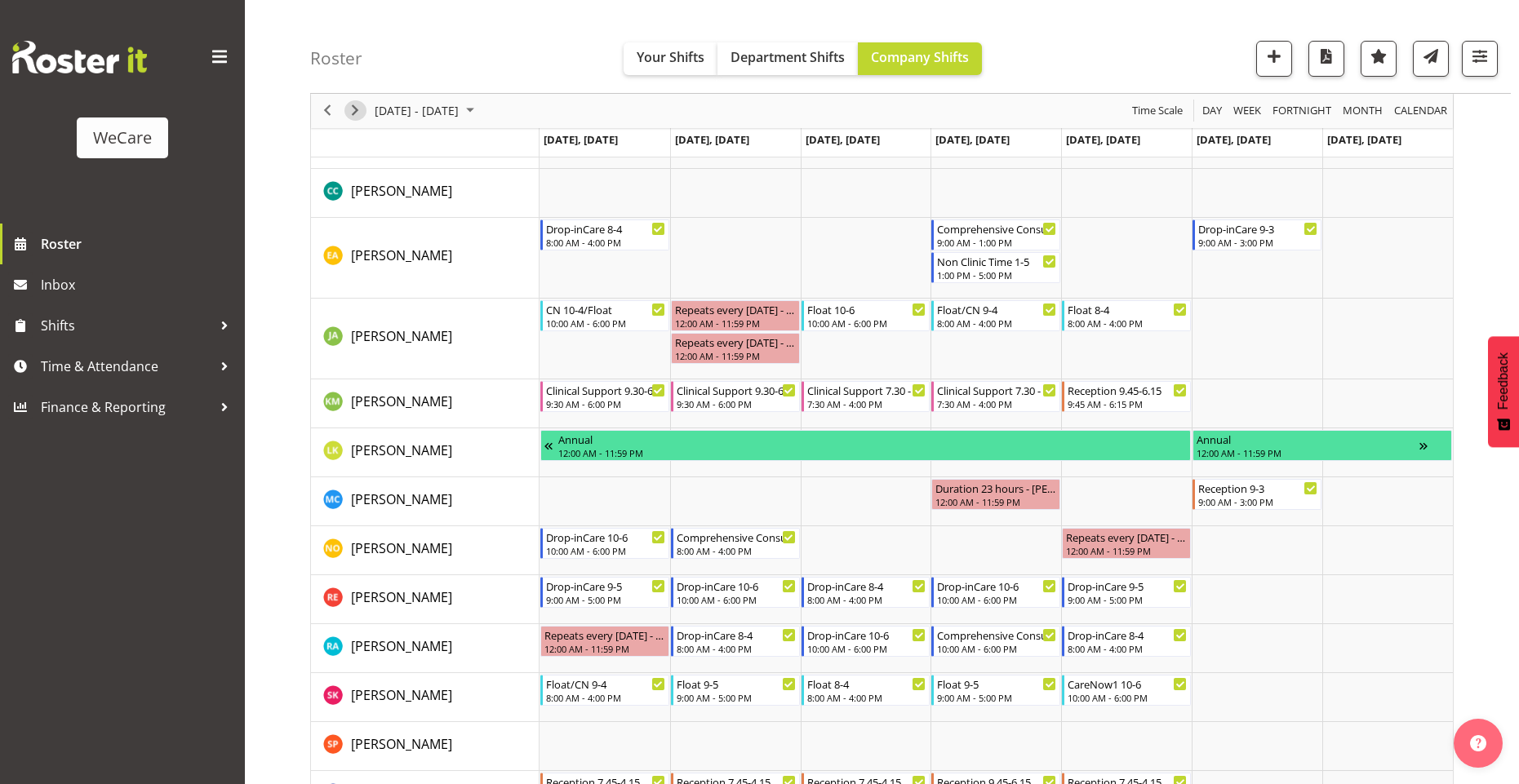
click at [355, 111] on span "Next" at bounding box center [355, 111] width 19 height 20
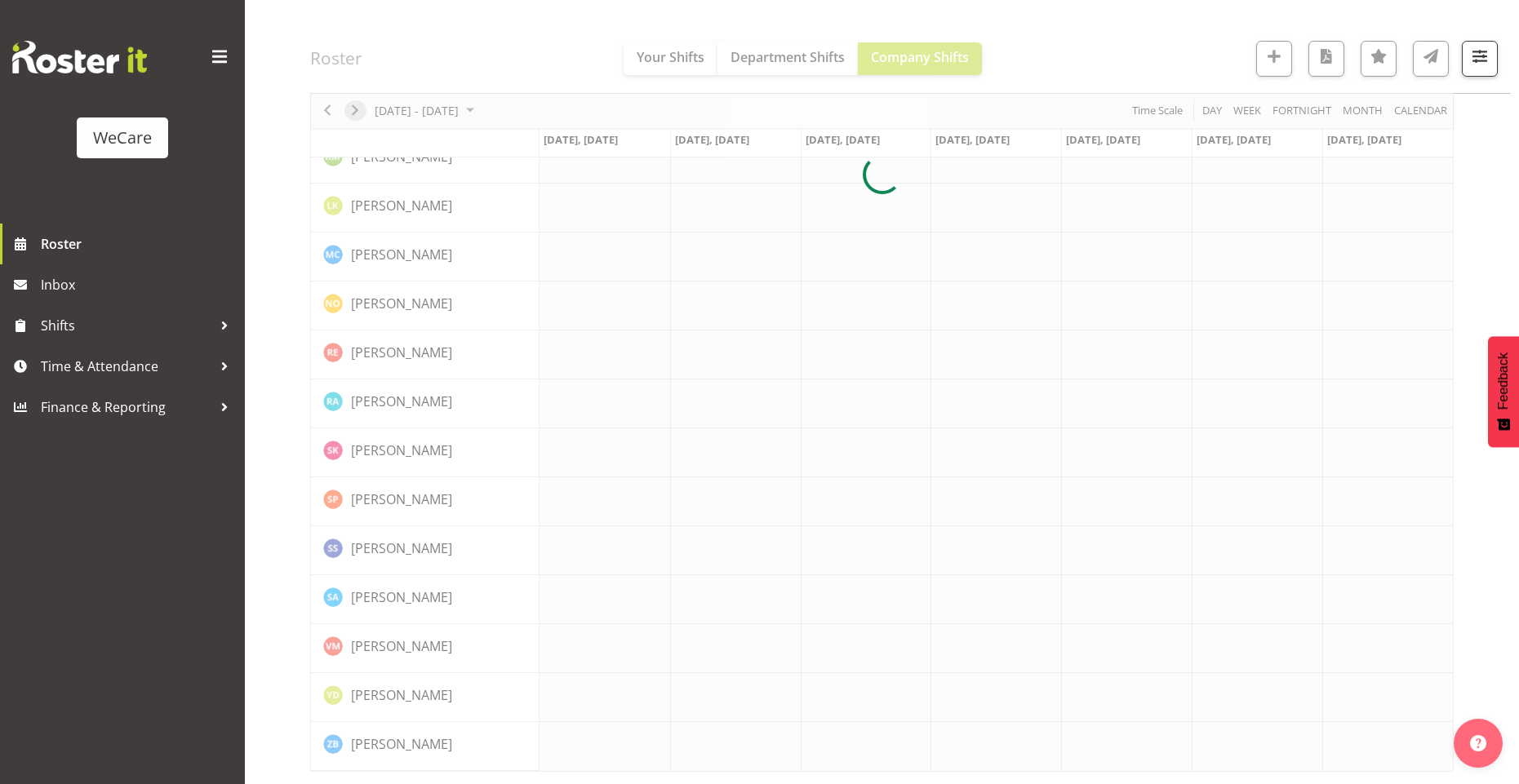
scroll to position [584, 0]
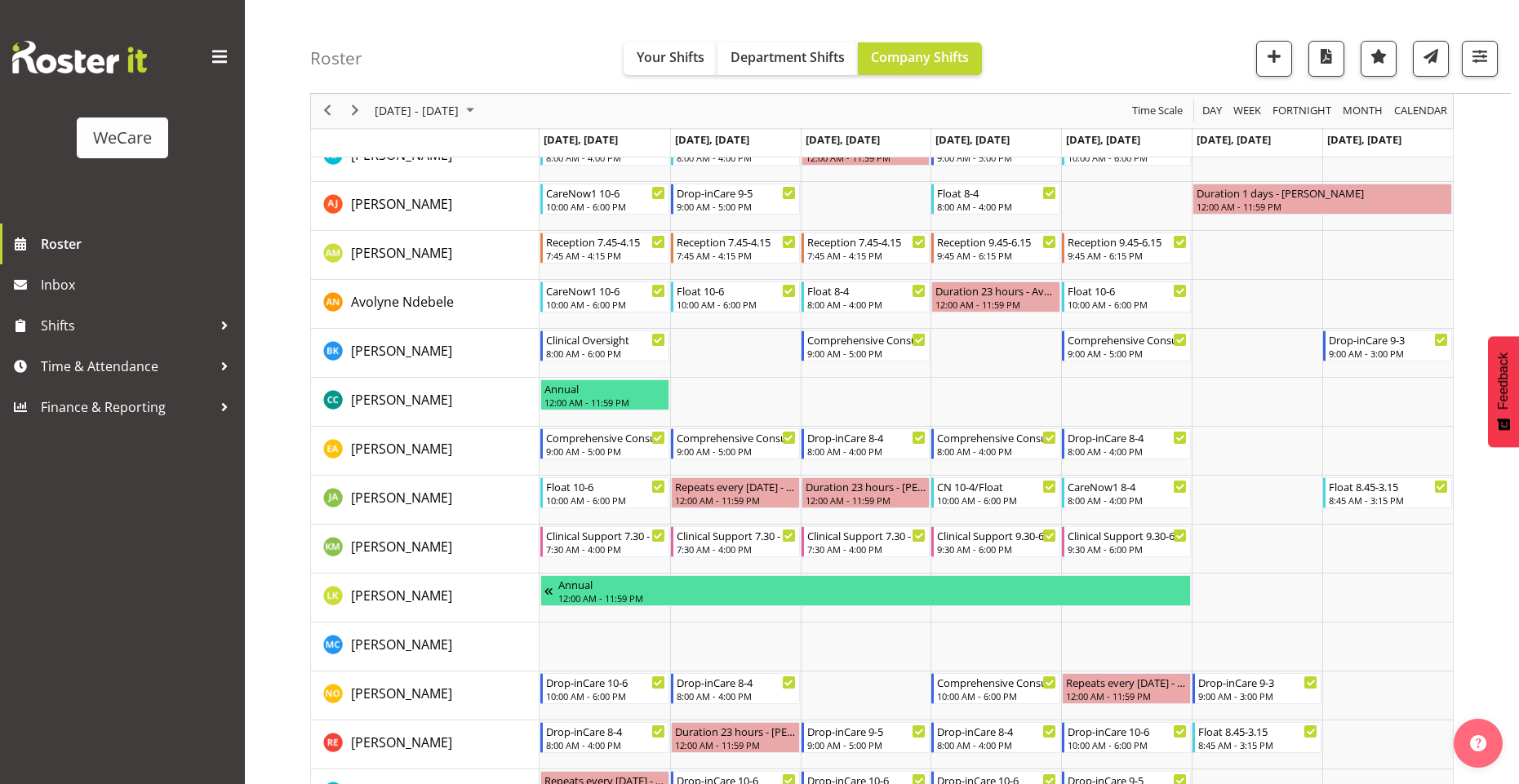
scroll to position [314, 0]
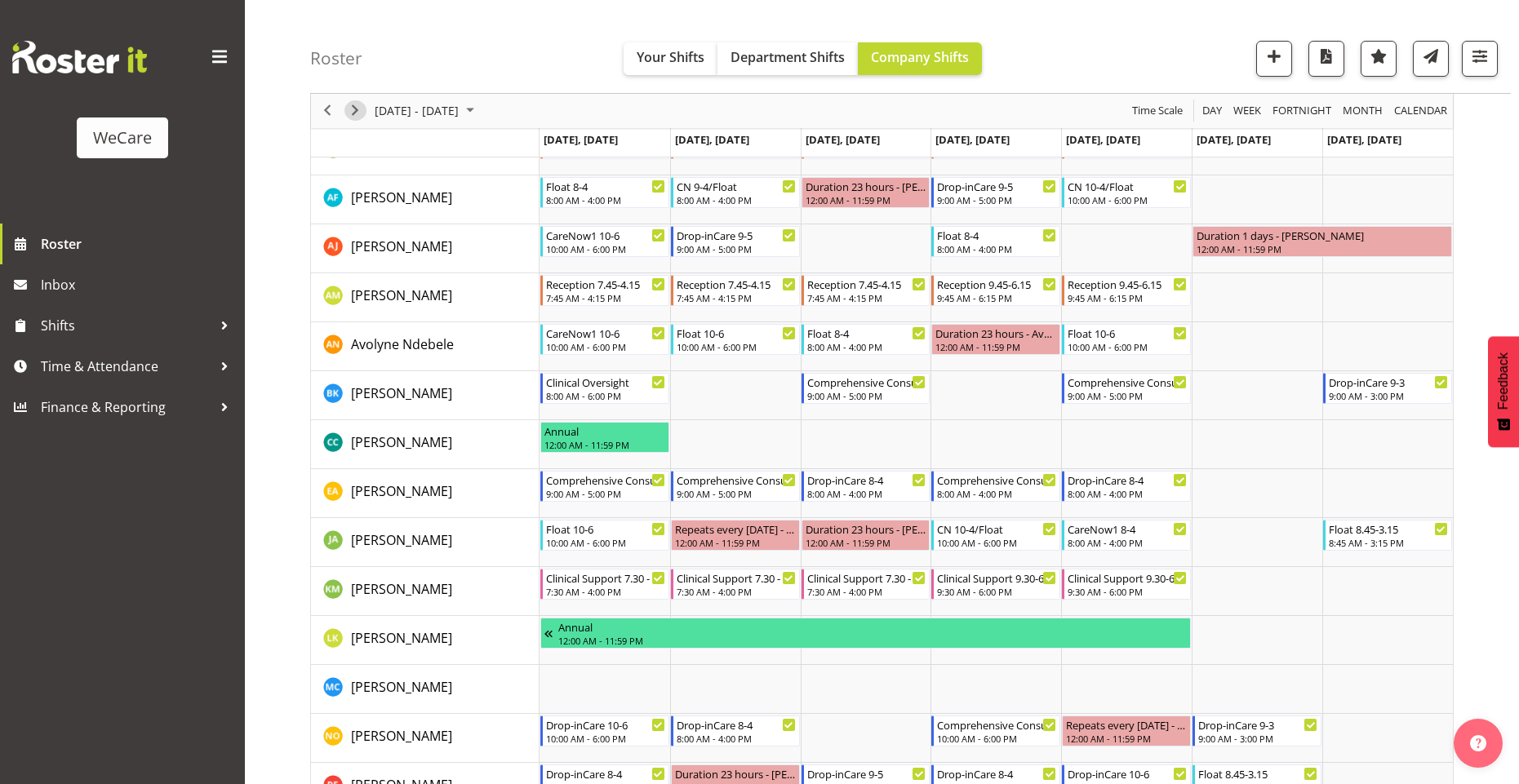
click at [348, 106] on span "Next" at bounding box center [355, 111] width 19 height 20
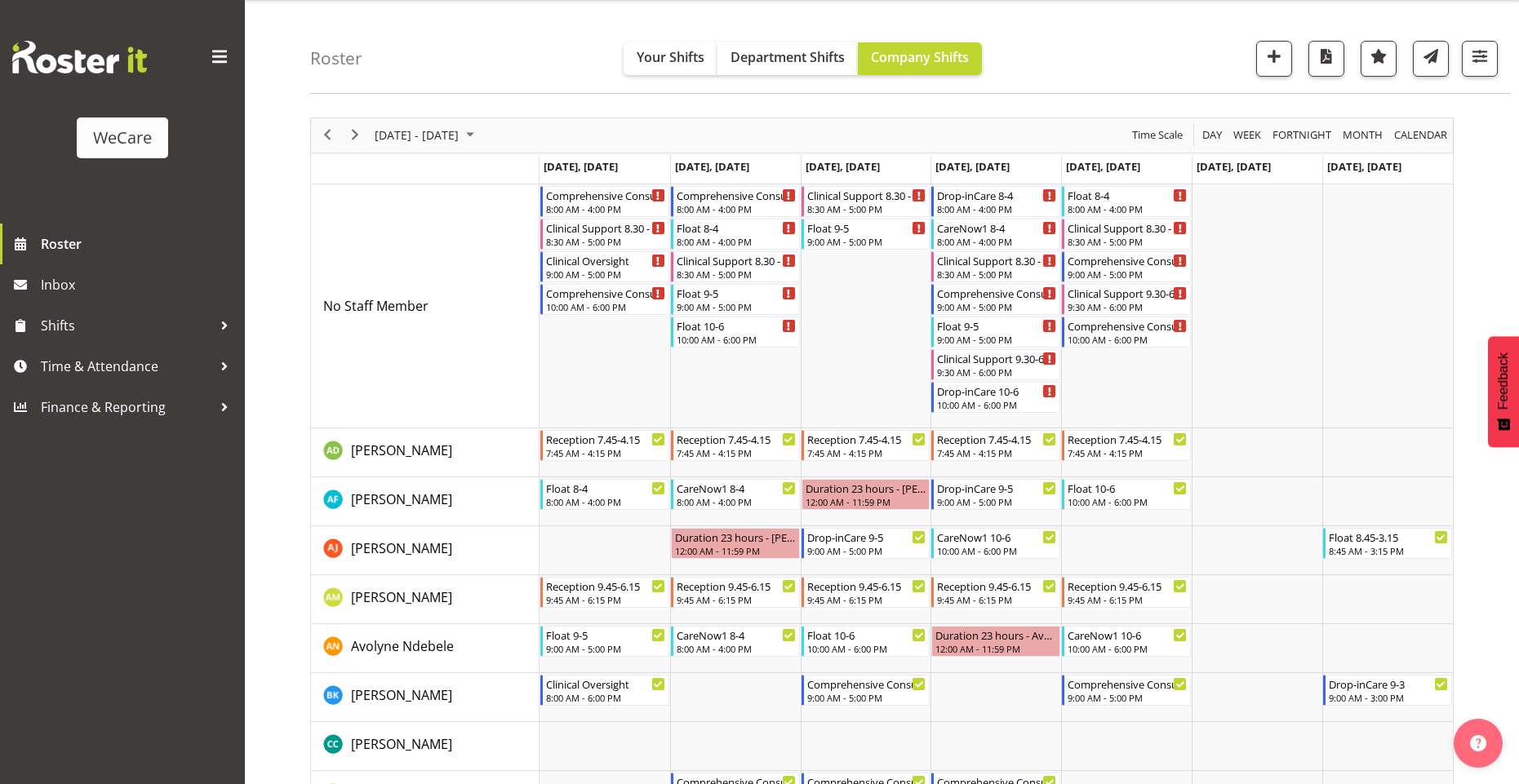
scroll to position [289, 0]
